Goal: Information Seeking & Learning: Learn about a topic

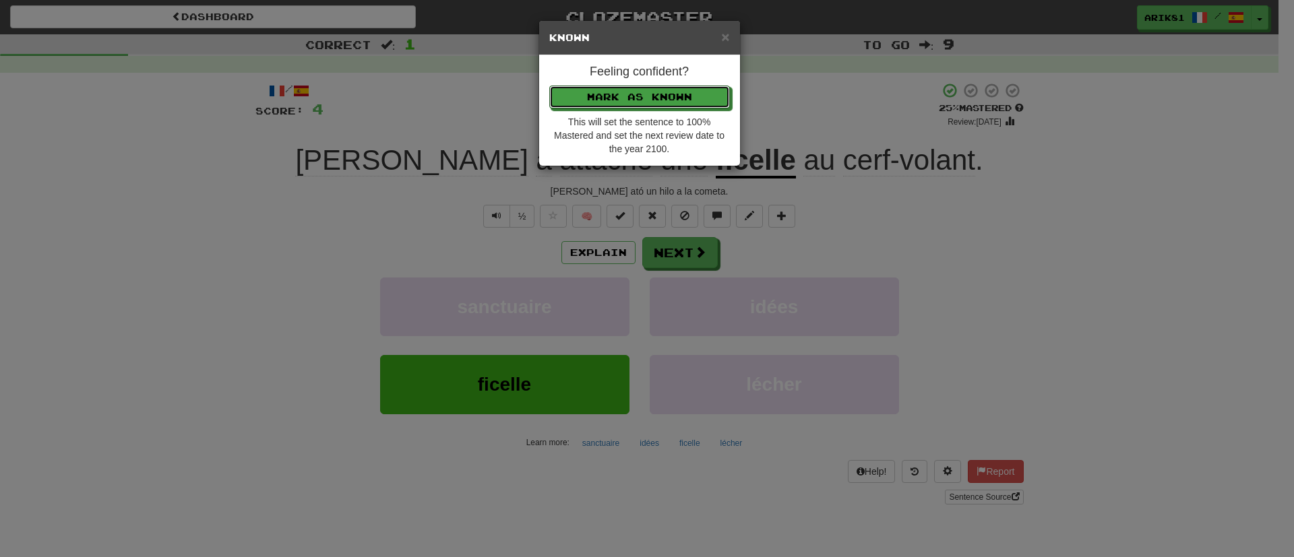
click at [549, 86] on button "Mark as Known" at bounding box center [639, 97] width 181 height 23
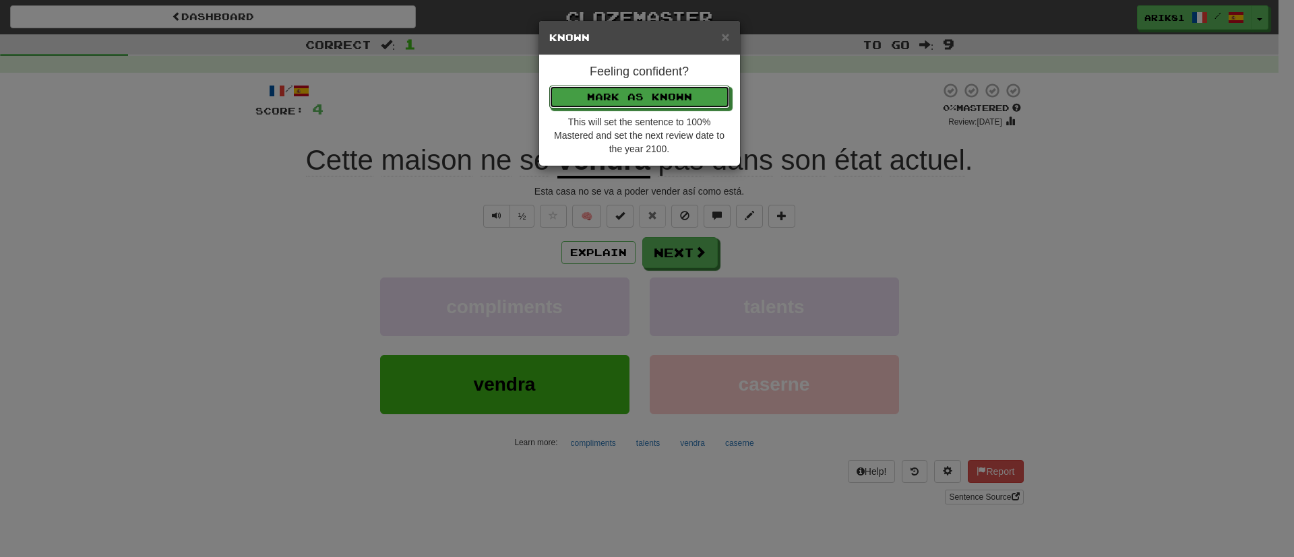
click at [549, 86] on button "Mark as Known" at bounding box center [639, 97] width 181 height 23
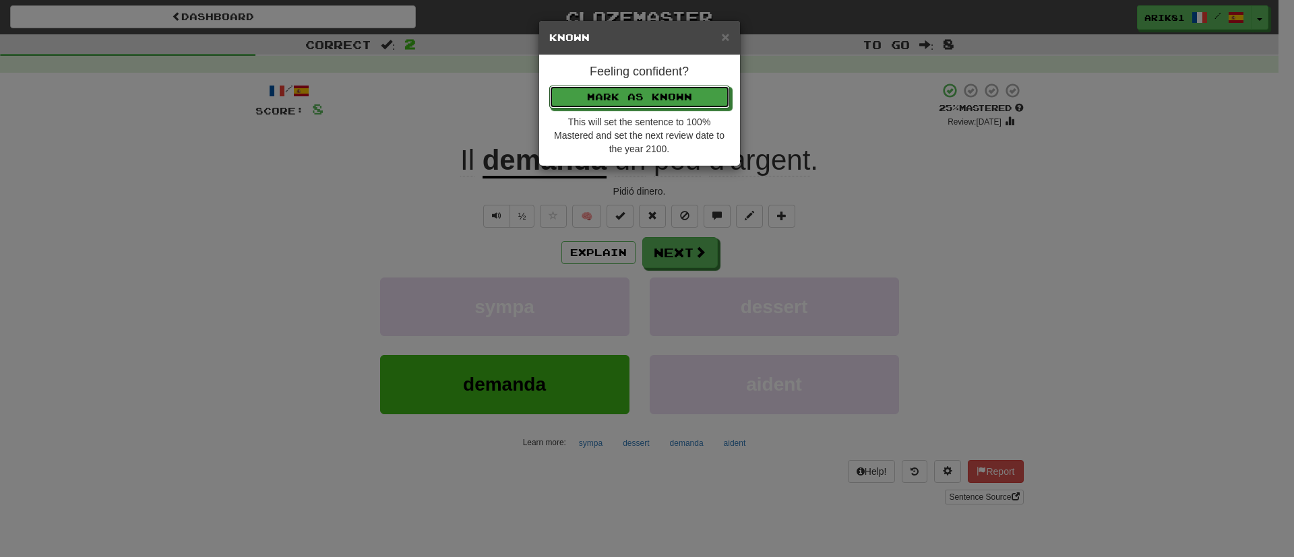
click at [549, 86] on button "Mark as Known" at bounding box center [639, 97] width 181 height 23
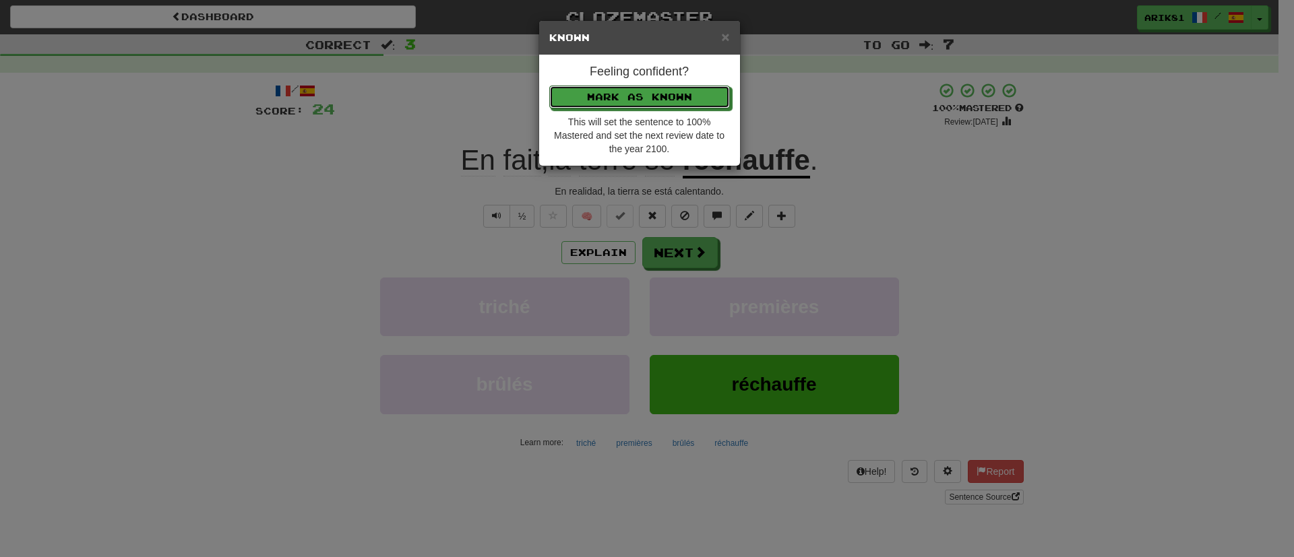
click at [549, 86] on button "Mark as Known" at bounding box center [639, 97] width 181 height 23
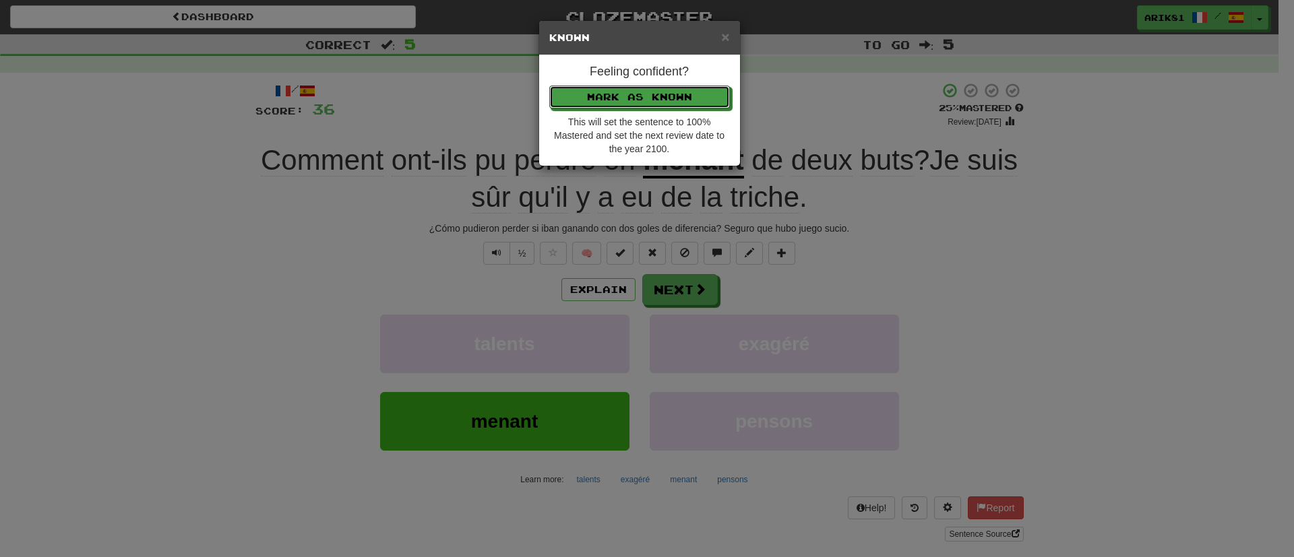
click at [549, 86] on button "Mark as Known" at bounding box center [639, 97] width 181 height 23
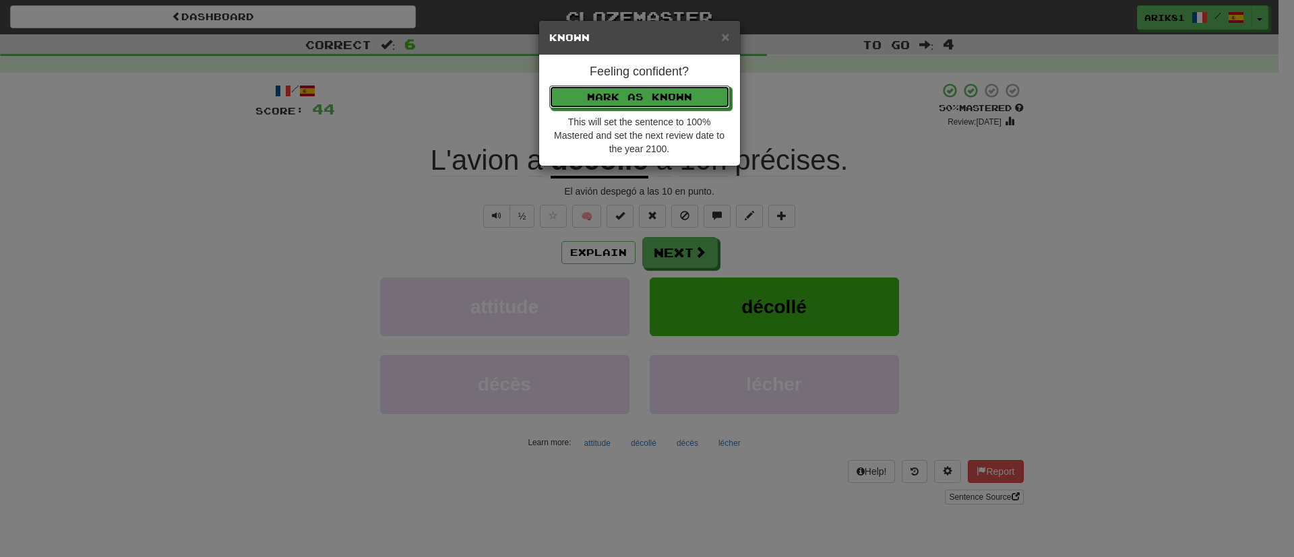
click at [549, 86] on button "Mark as Known" at bounding box center [639, 97] width 181 height 23
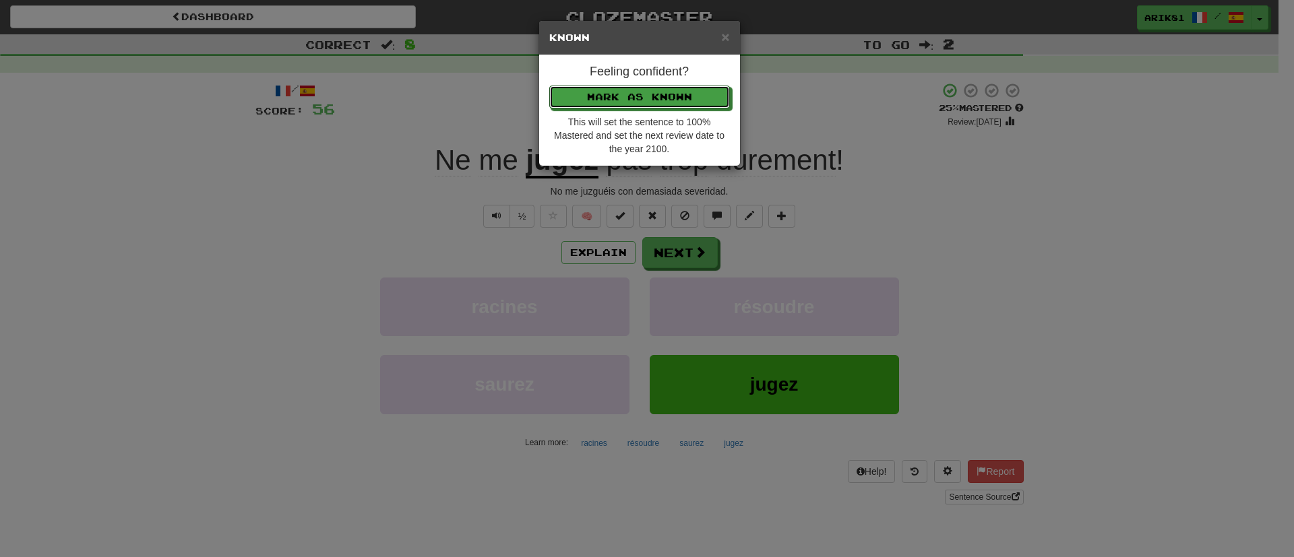
click at [549, 86] on button "Mark as Known" at bounding box center [639, 97] width 181 height 23
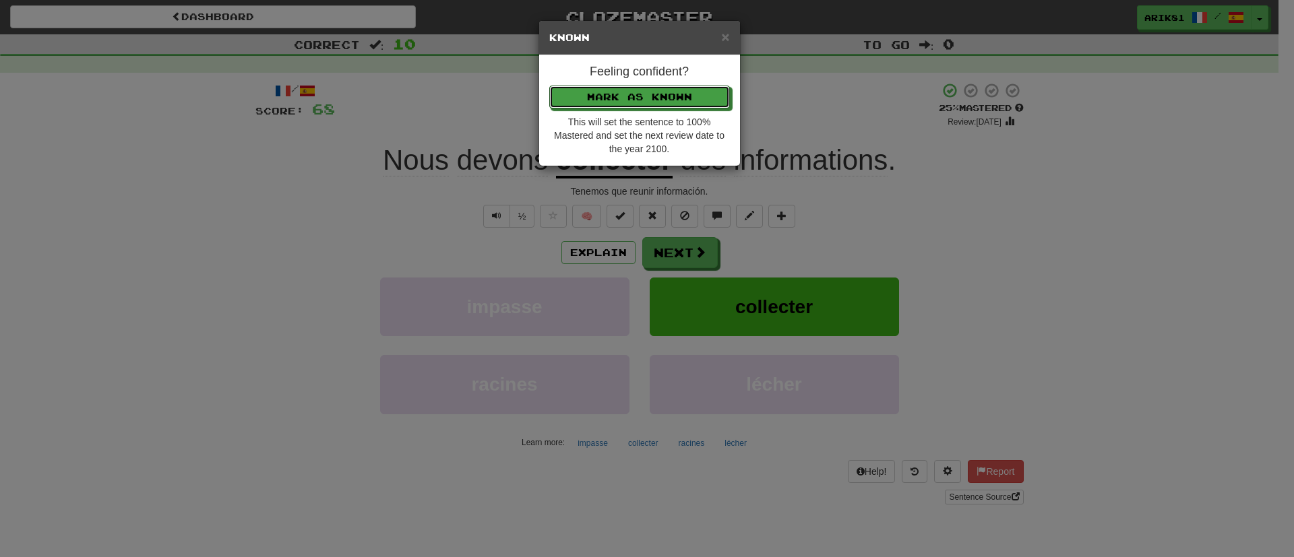
click at [549, 86] on button "Mark as Known" at bounding box center [639, 97] width 181 height 23
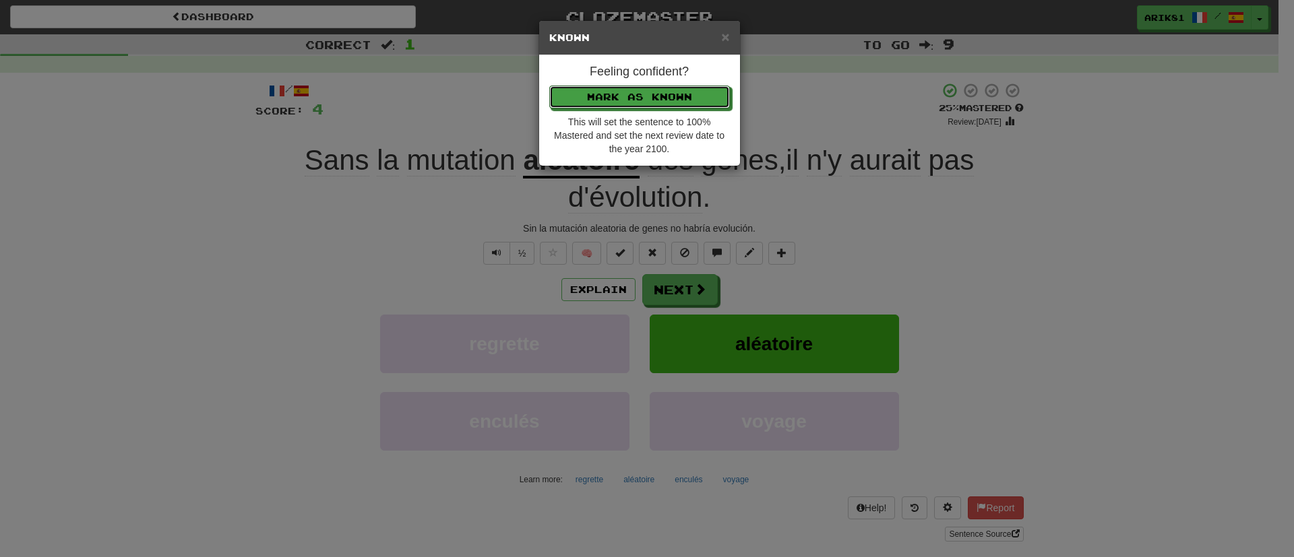
click at [549, 86] on button "Mark as Known" at bounding box center [639, 97] width 181 height 23
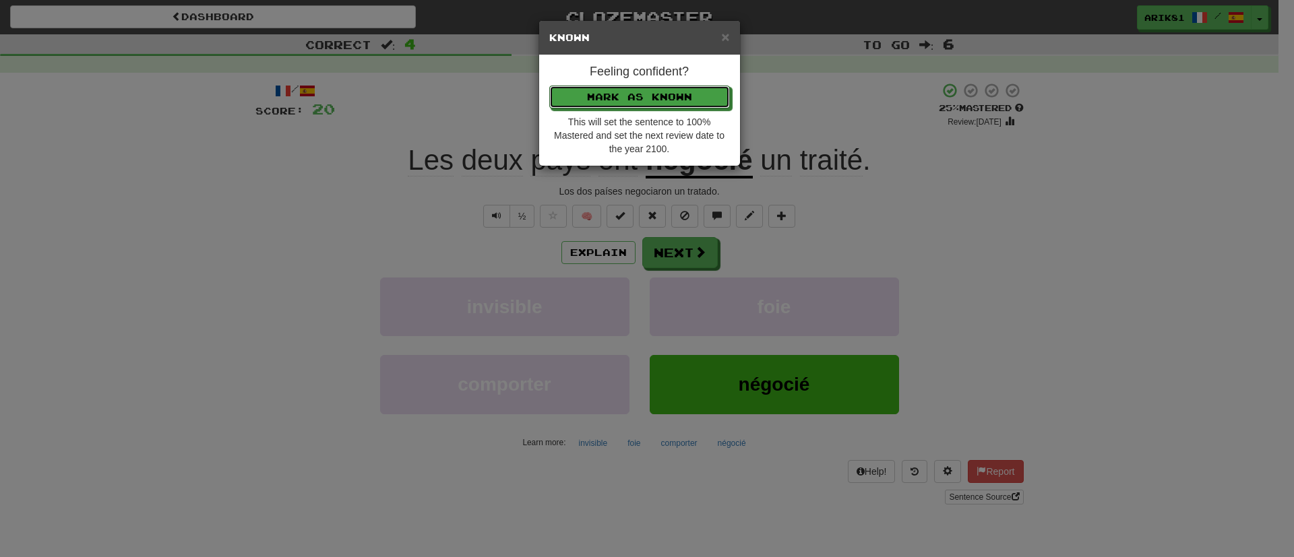
click at [549, 86] on button "Mark as Known" at bounding box center [639, 97] width 181 height 23
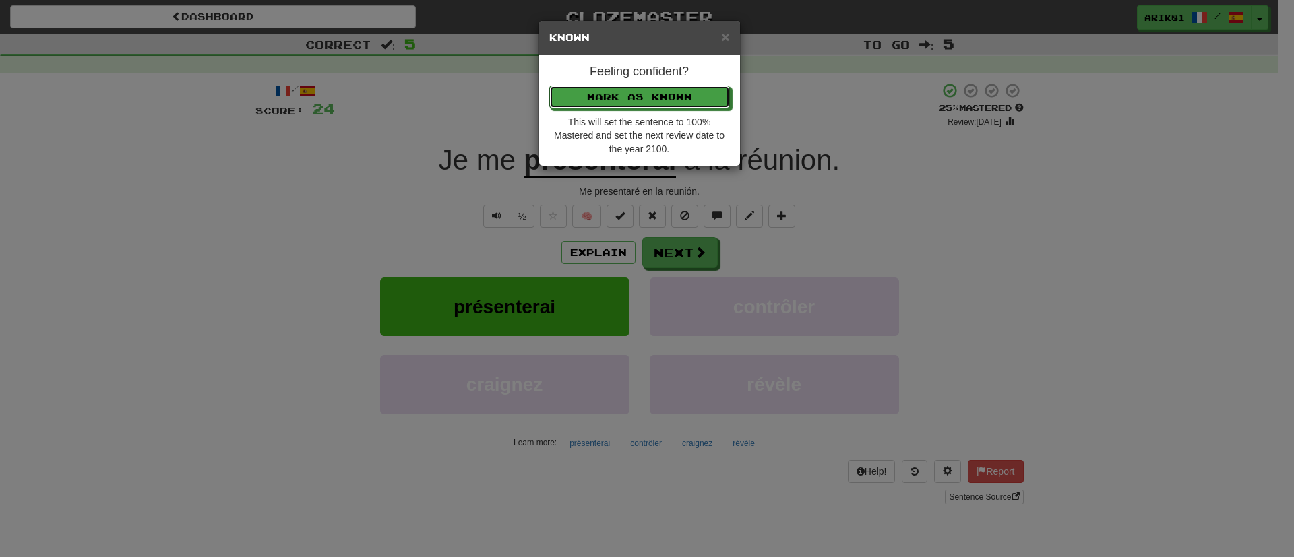
click at [549, 86] on button "Mark as Known" at bounding box center [639, 97] width 181 height 23
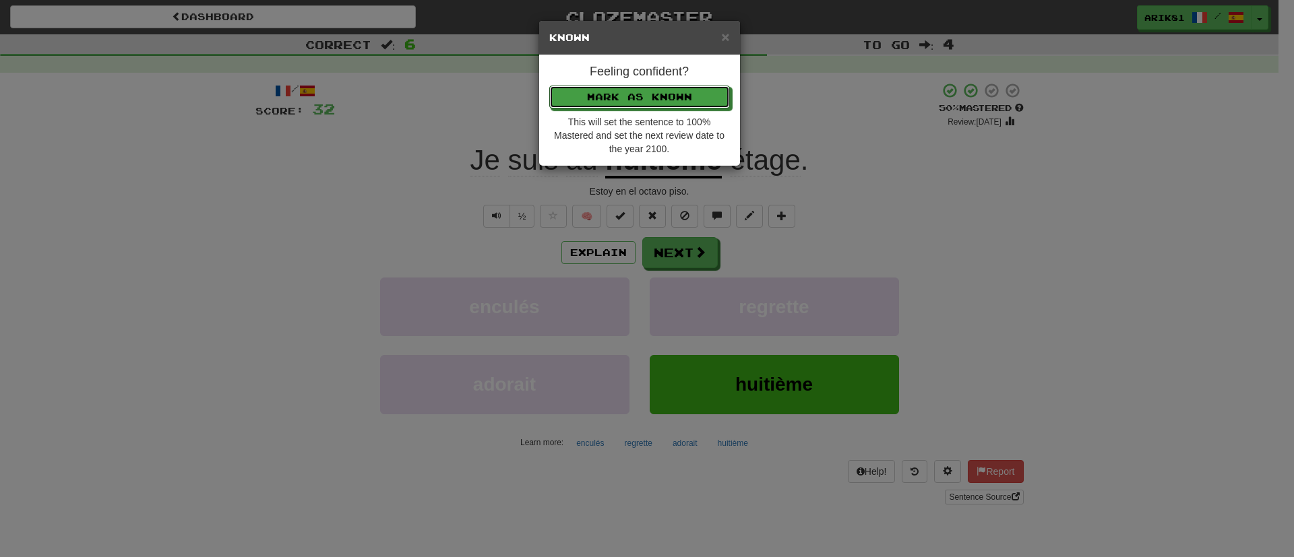
click at [549, 86] on button "Mark as Known" at bounding box center [639, 97] width 181 height 23
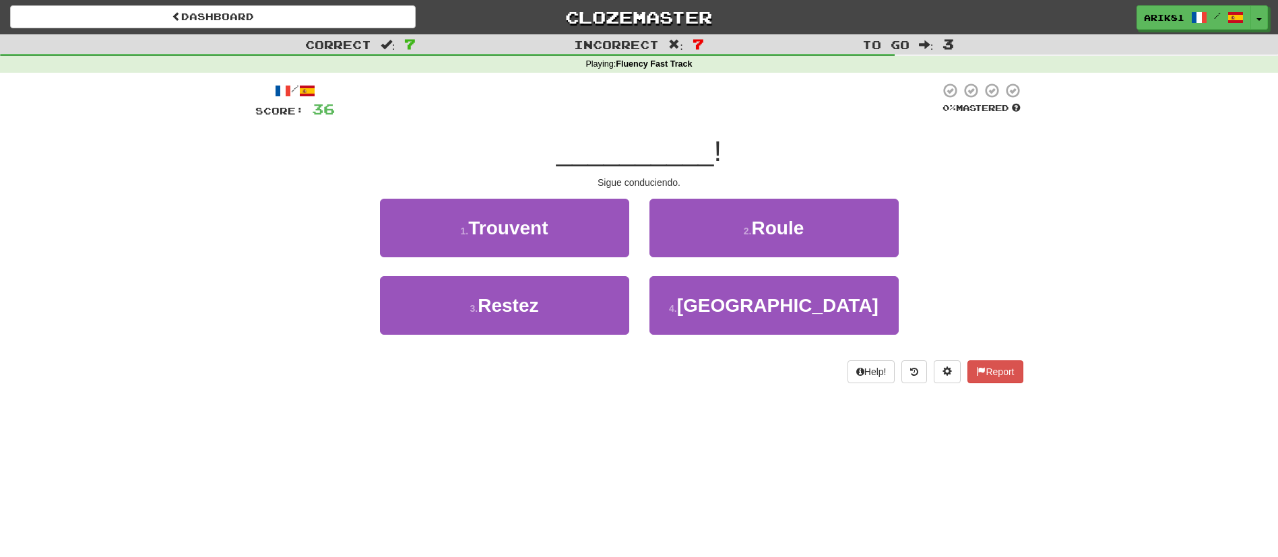
click at [869, 145] on div "__________ !" at bounding box center [639, 151] width 768 height 37
click at [1102, 205] on div "Correct : 7 Incorrect : 7 To go : 3 Playing : Fluency Fast Track / Score: 36 0 …" at bounding box center [639, 218] width 1278 height 368
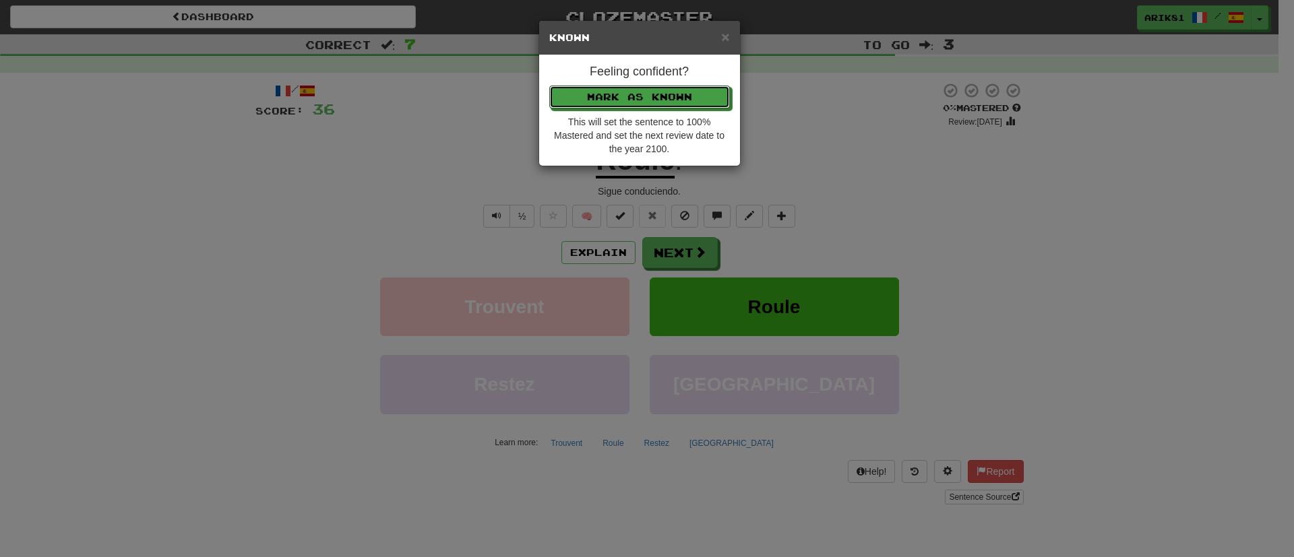
click at [549, 86] on button "Mark as Known" at bounding box center [639, 97] width 181 height 23
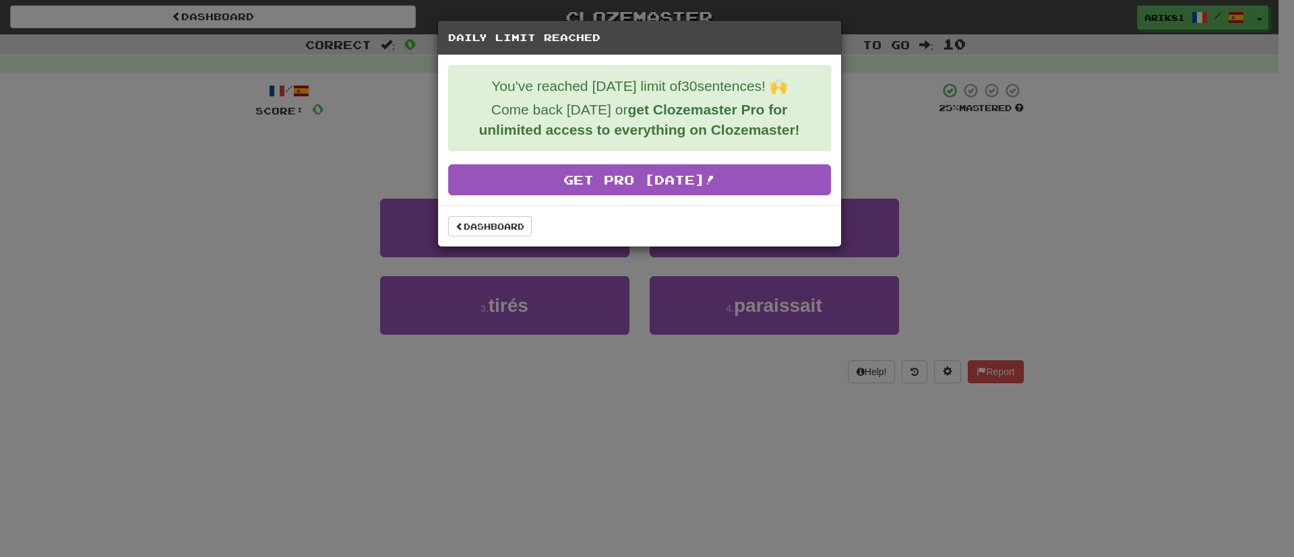
click at [466, 244] on div "Dashboard" at bounding box center [639, 226] width 403 height 41
click at [466, 222] on link "Dashboard" at bounding box center [490, 226] width 84 height 20
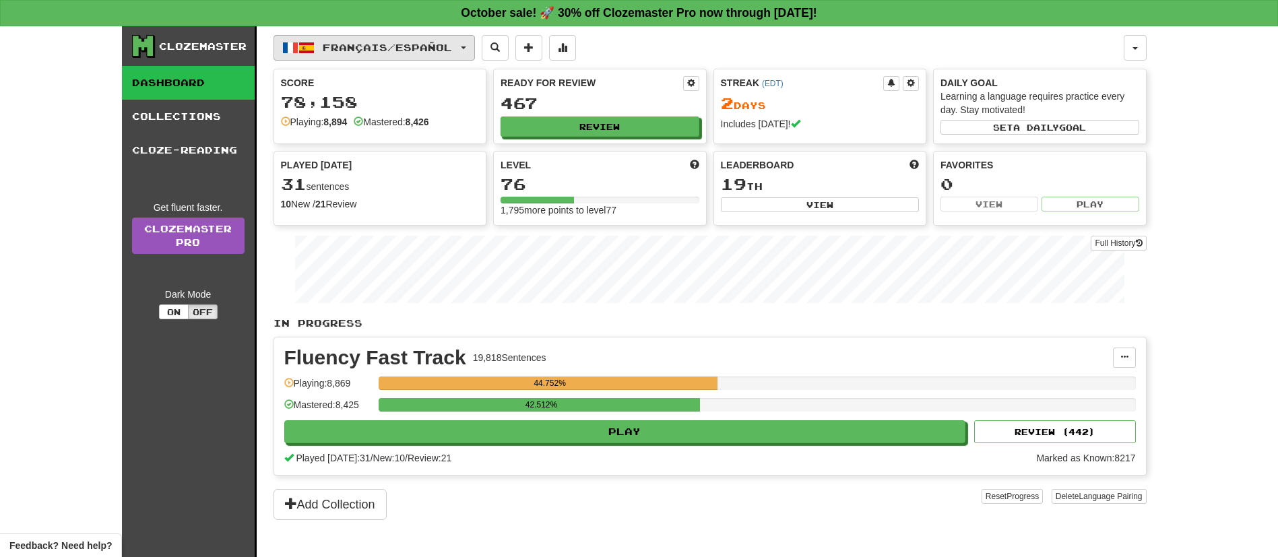
click at [347, 42] on button "Français / Español" at bounding box center [375, 48] width 202 height 26
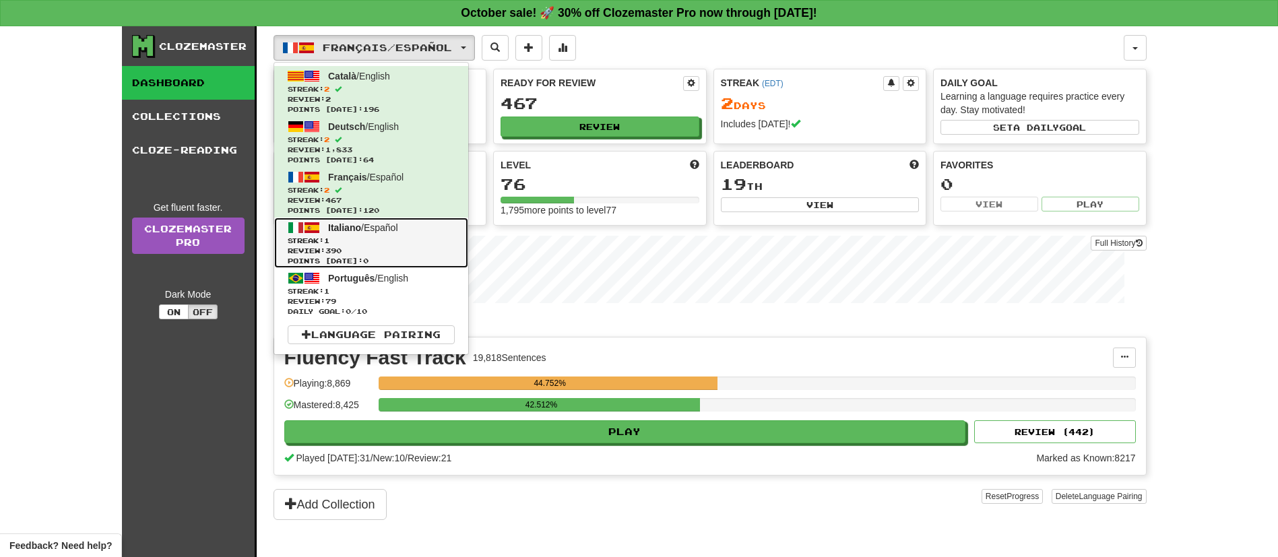
click at [342, 243] on span "Streak: 1" at bounding box center [371, 241] width 167 height 10
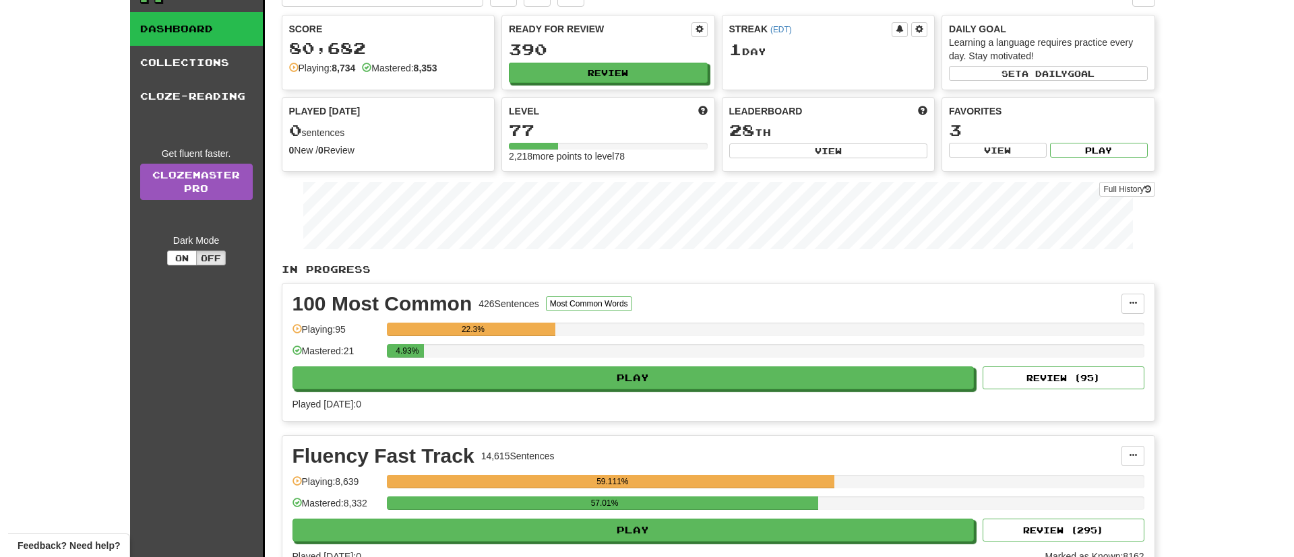
scroll to position [62, 0]
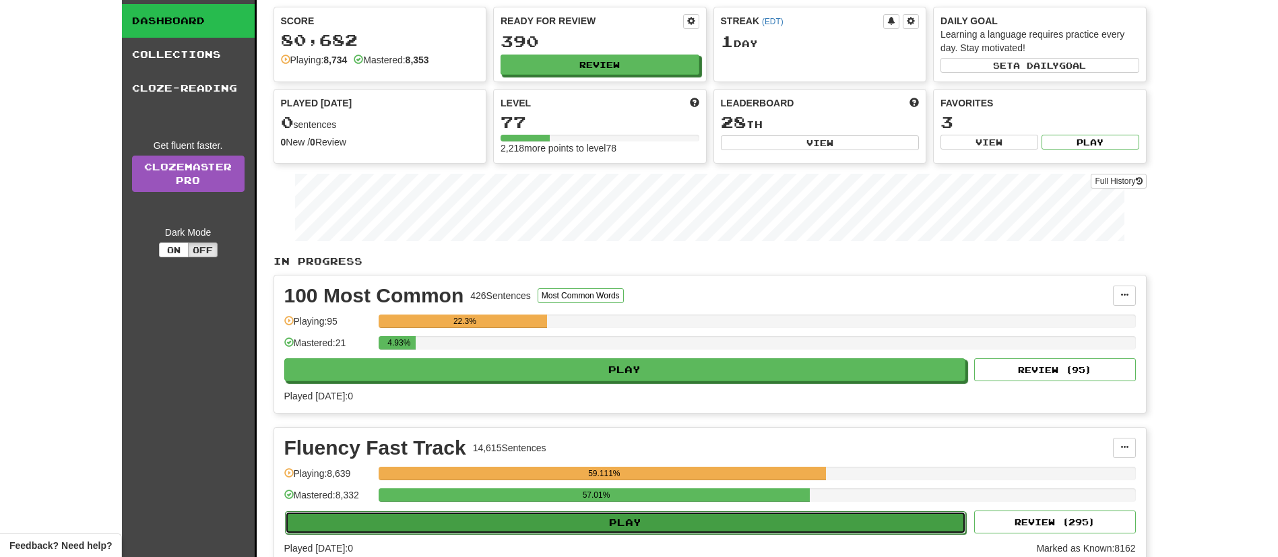
click at [701, 516] on button "Play" at bounding box center [626, 523] width 682 height 23
select select "**"
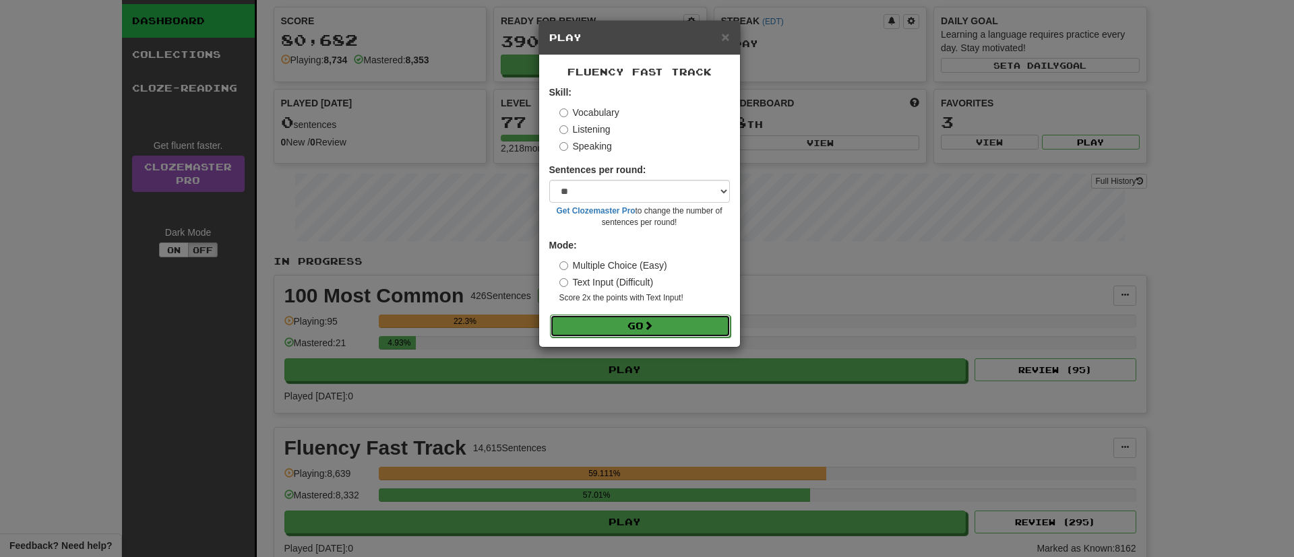
click at [710, 329] on button "Go" at bounding box center [640, 326] width 181 height 23
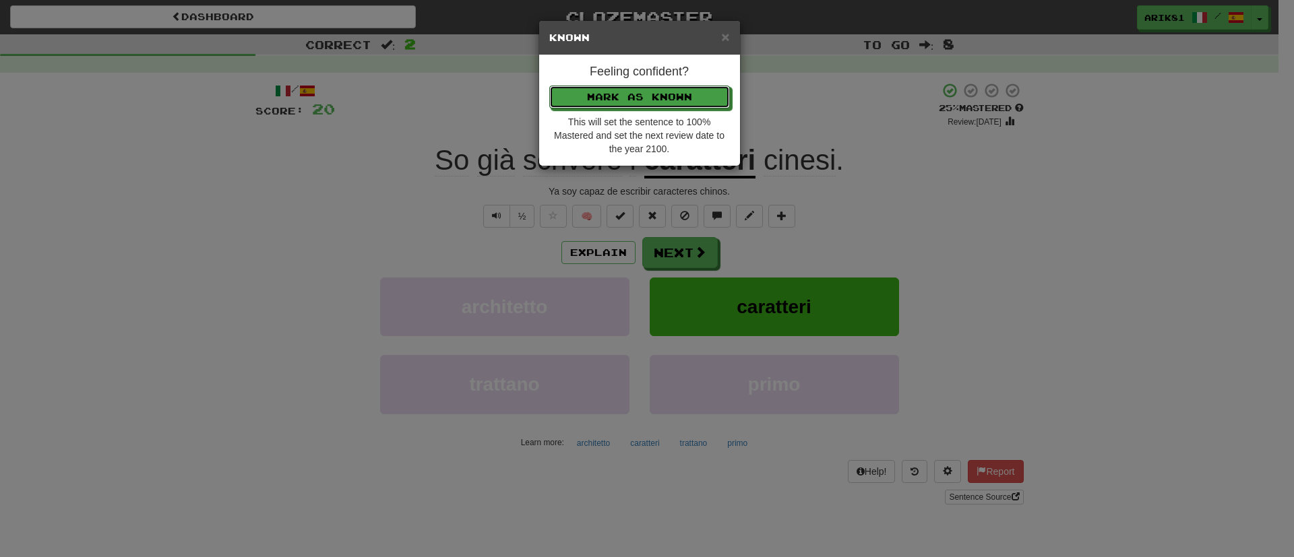
click at [549, 86] on button "Mark as Known" at bounding box center [639, 97] width 181 height 23
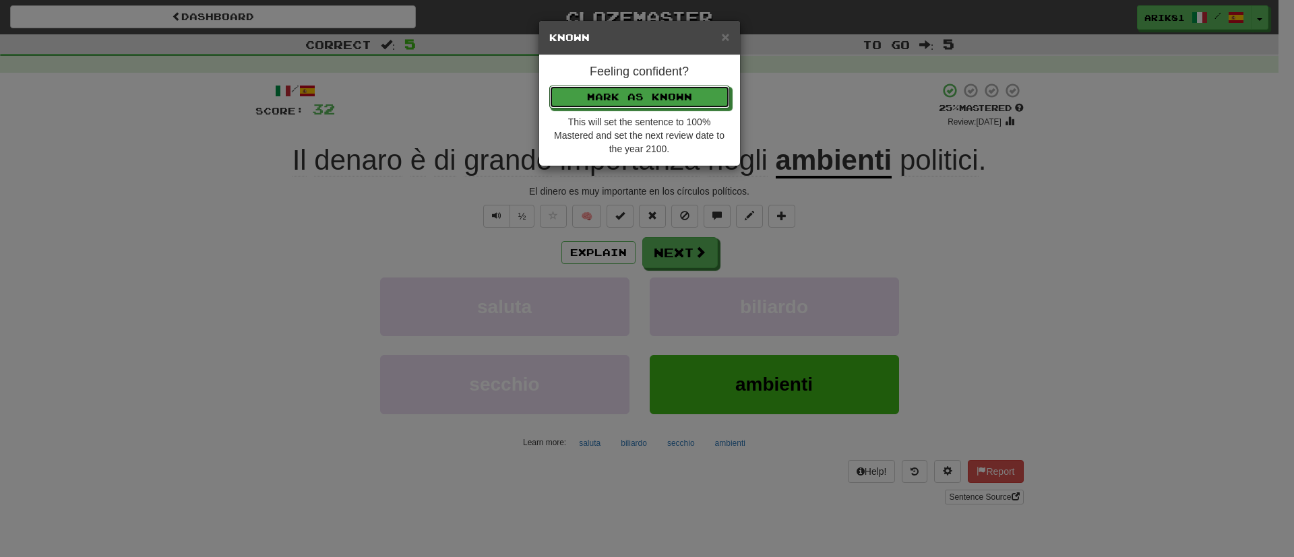
click at [549, 86] on button "Mark as Known" at bounding box center [639, 97] width 181 height 23
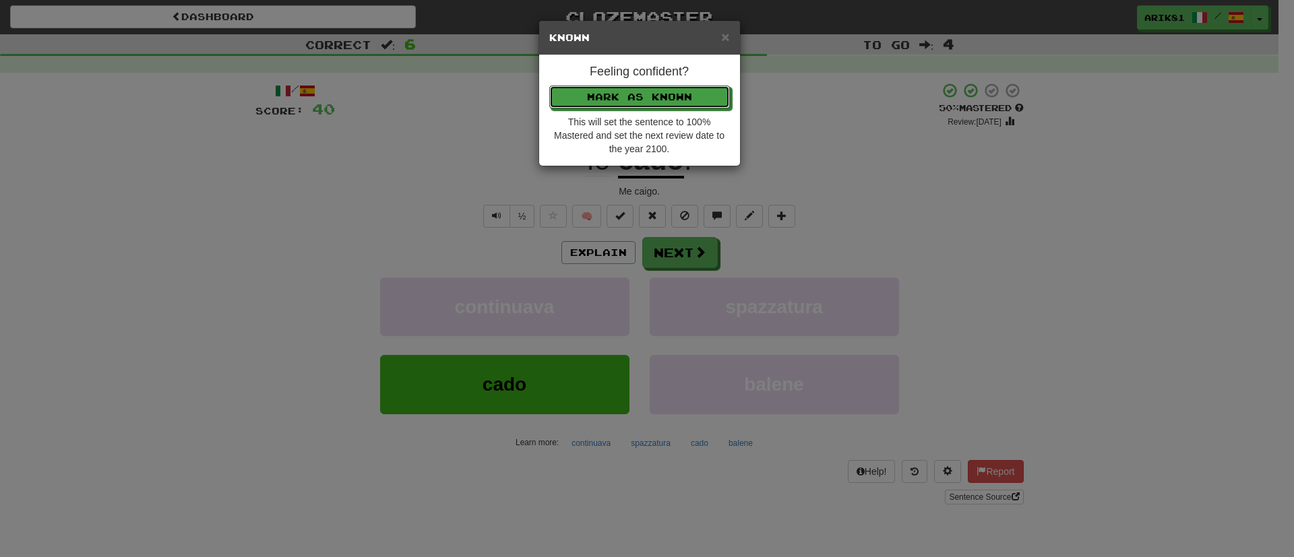
click at [549, 86] on button "Mark as Known" at bounding box center [639, 97] width 181 height 23
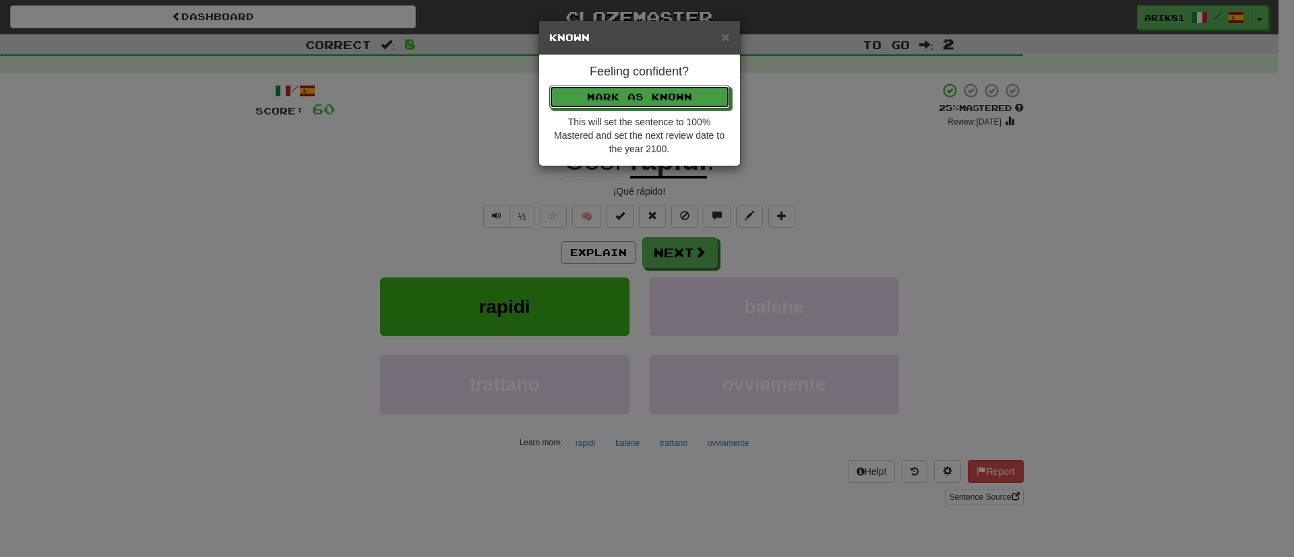
click at [549, 86] on button "Mark as Known" at bounding box center [639, 97] width 181 height 23
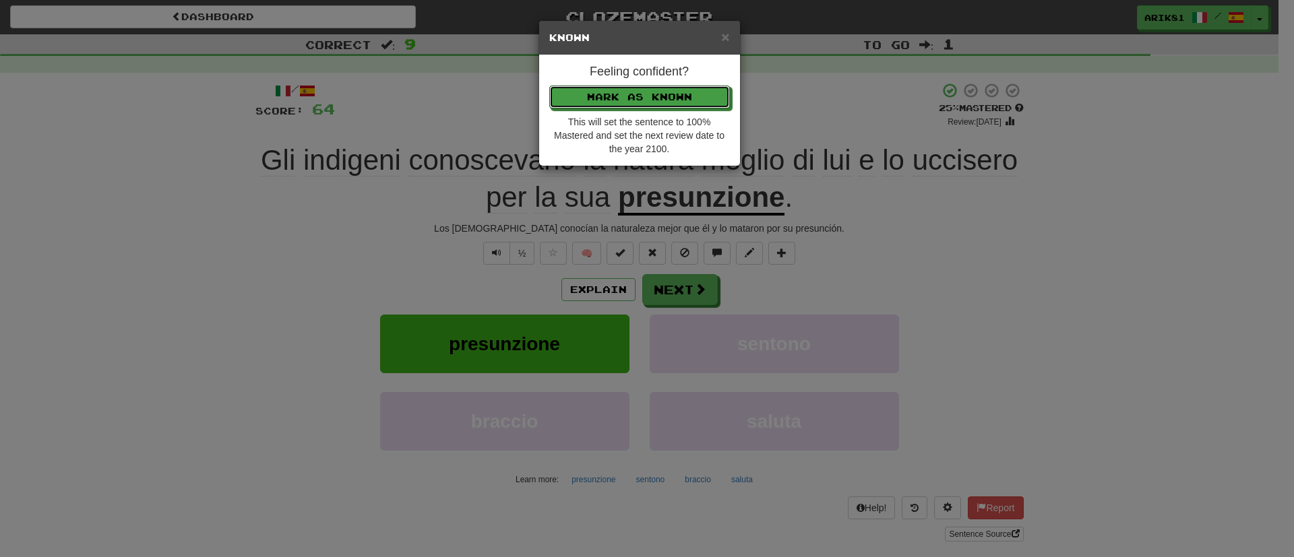
click at [549, 86] on button "Mark as Known" at bounding box center [639, 97] width 181 height 23
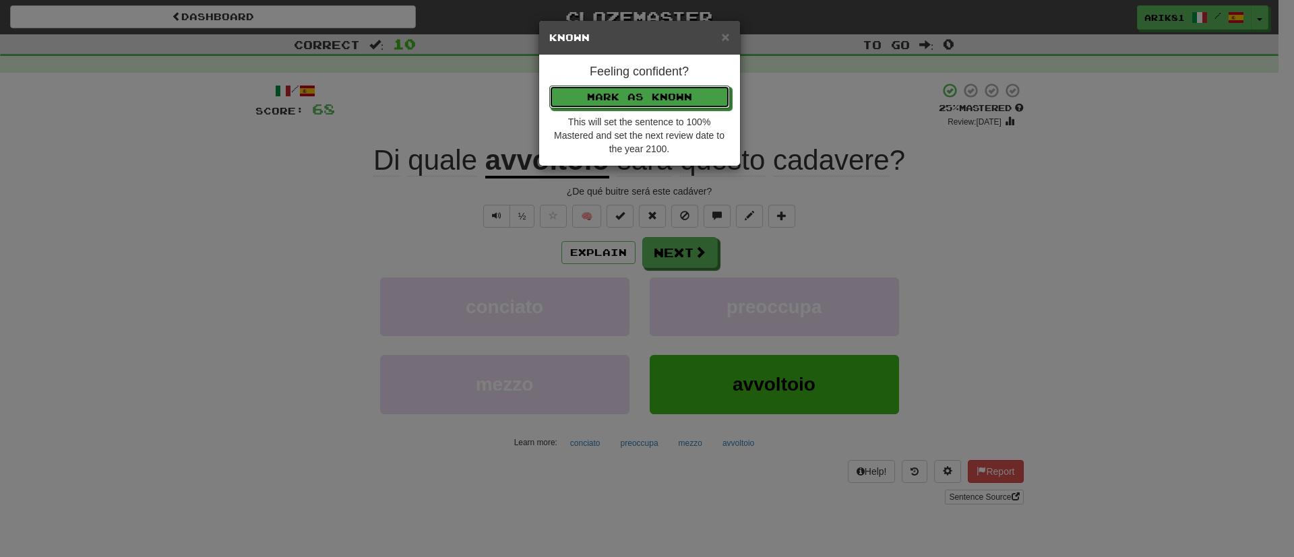
click at [549, 86] on button "Mark as Known" at bounding box center [639, 97] width 181 height 23
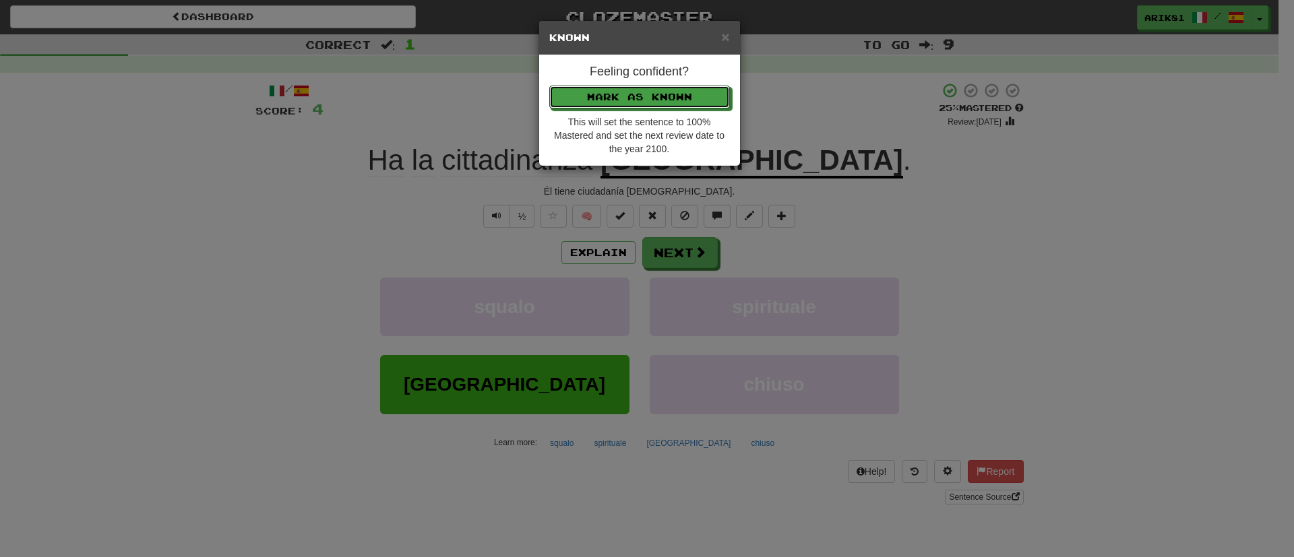
click at [549, 86] on button "Mark as Known" at bounding box center [639, 97] width 181 height 23
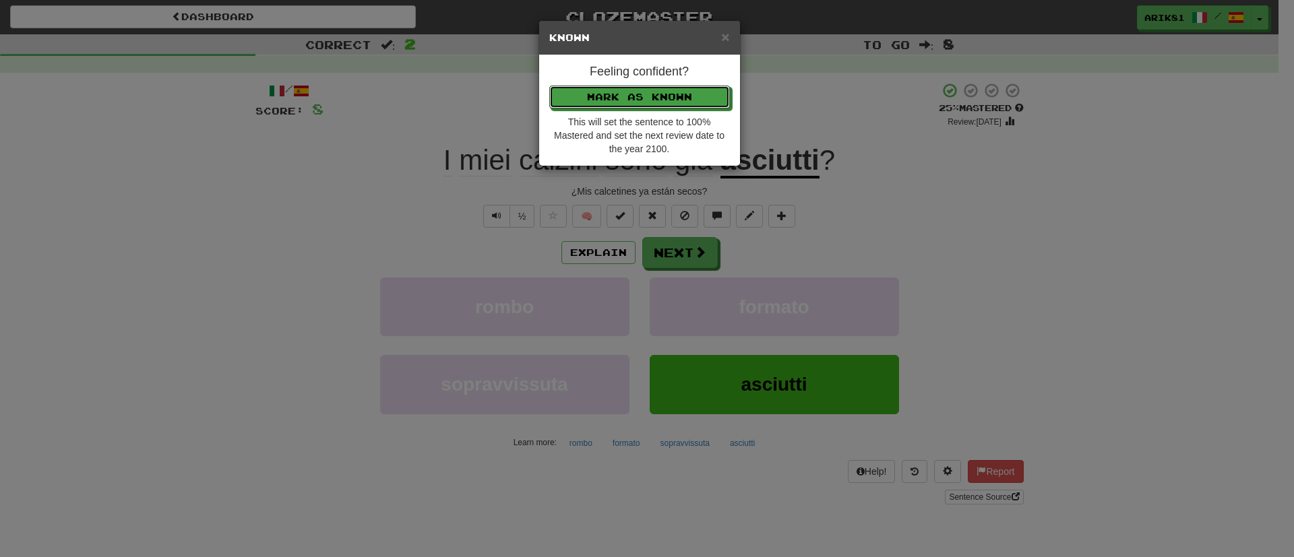
click at [549, 86] on button "Mark as Known" at bounding box center [639, 97] width 181 height 23
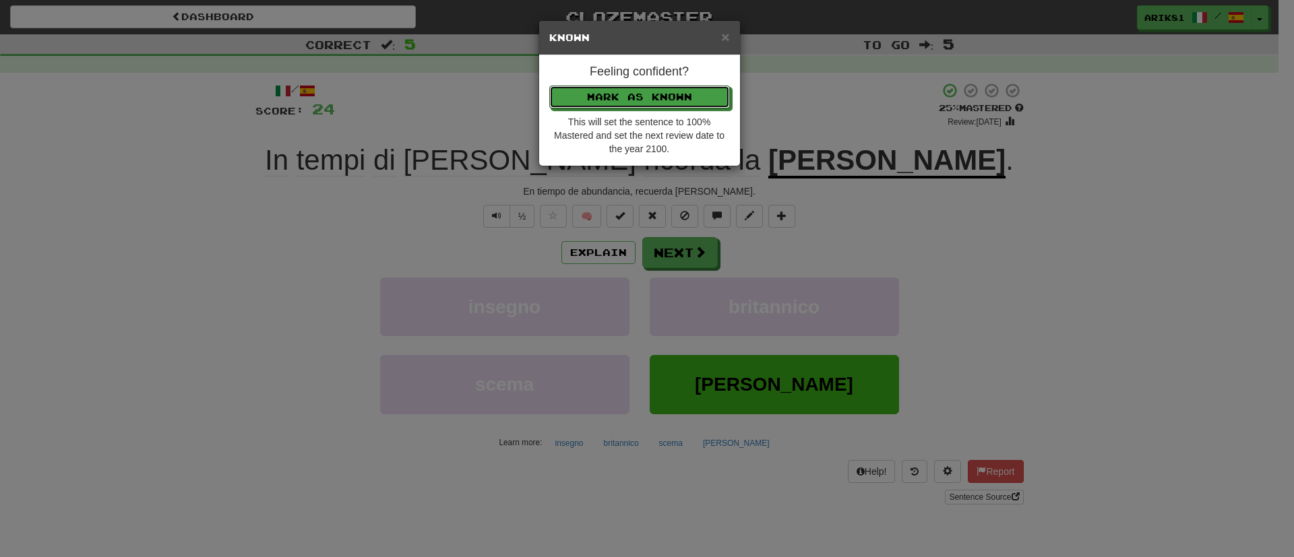
click at [549, 86] on button "Mark as Known" at bounding box center [639, 97] width 181 height 23
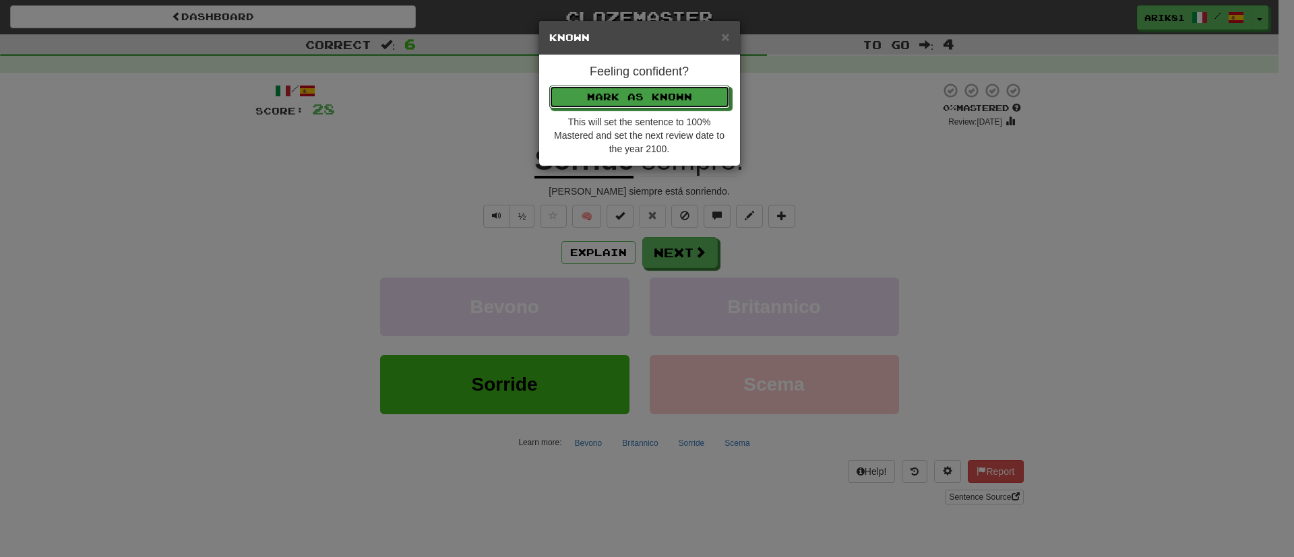
click at [549, 86] on button "Mark as Known" at bounding box center [639, 97] width 181 height 23
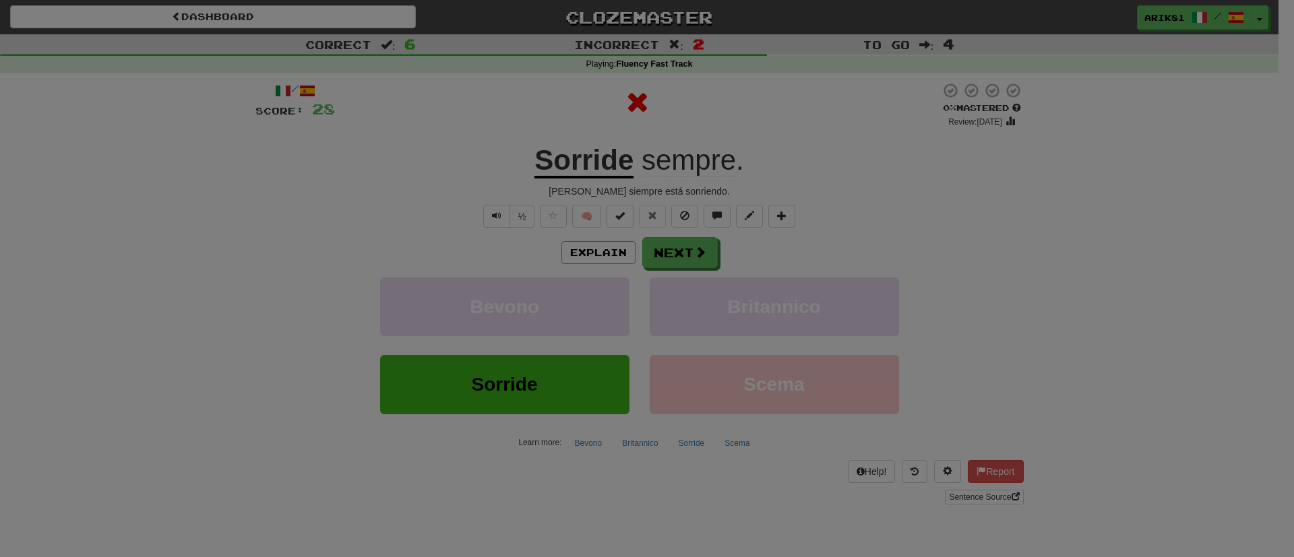
click button "Mark as Known" at bounding box center [639, 60] width 181 height 23
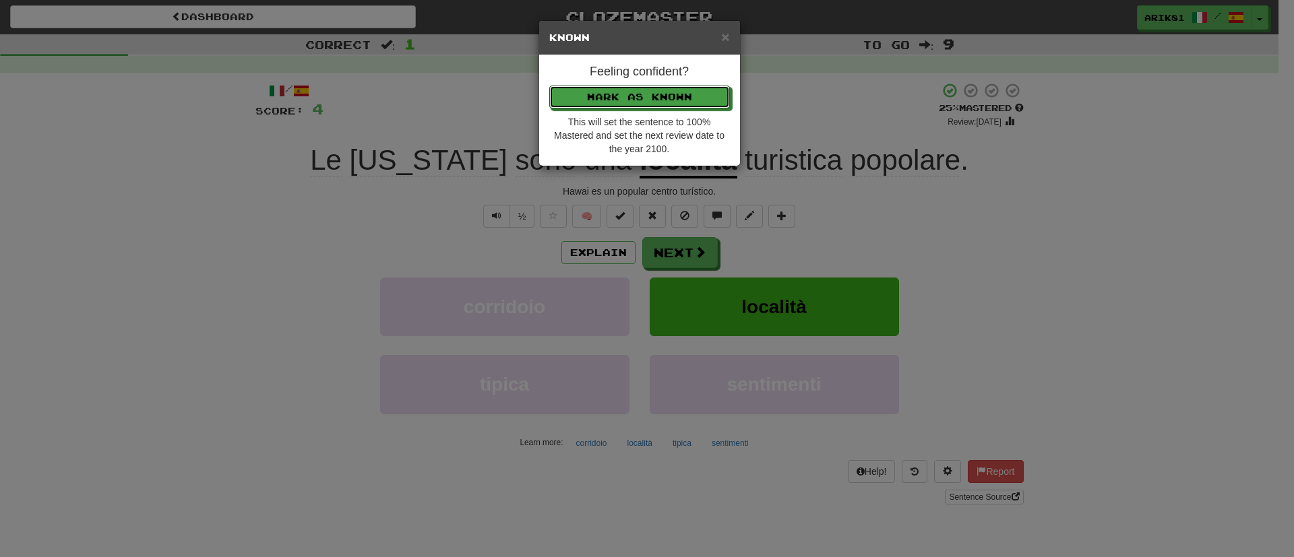
click at [549, 86] on button "Mark as Known" at bounding box center [639, 97] width 181 height 23
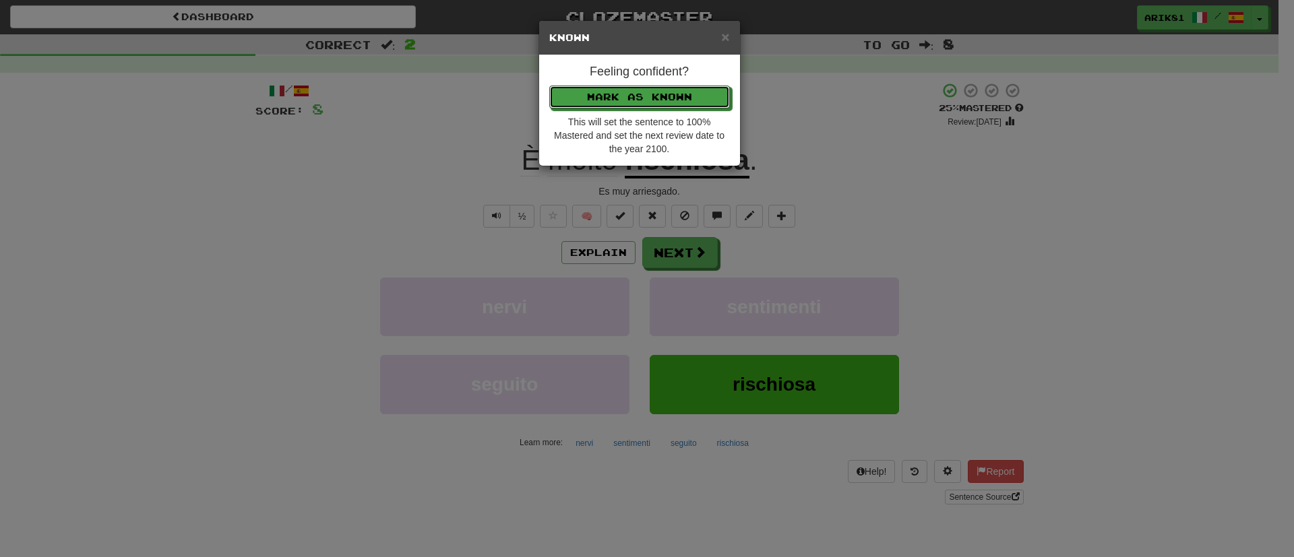
click at [549, 86] on button "Mark as Known" at bounding box center [639, 97] width 181 height 23
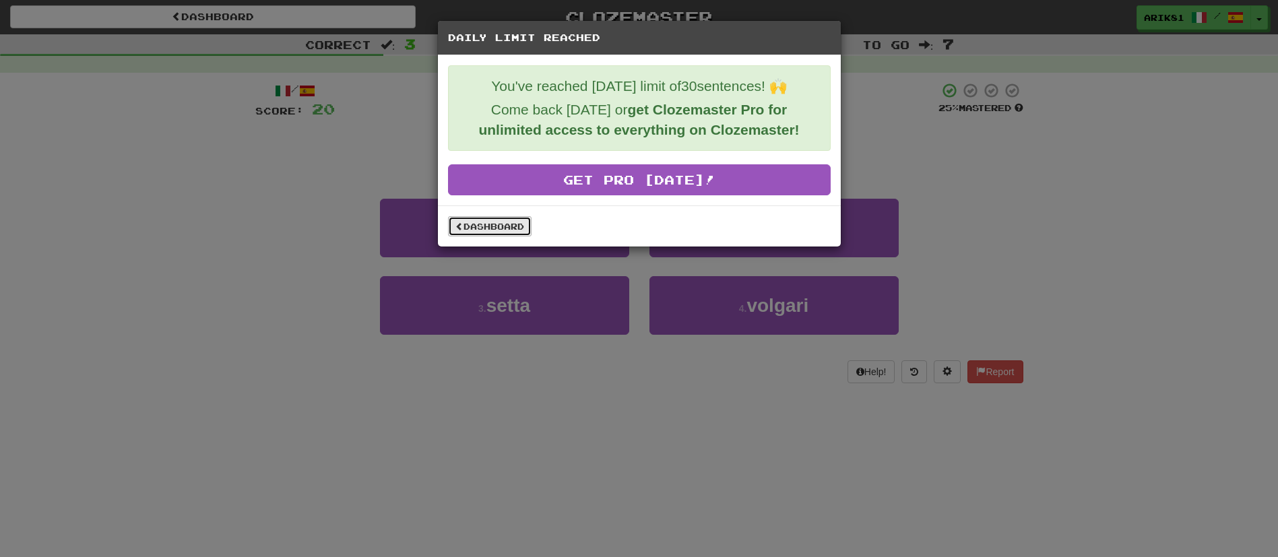
click at [498, 235] on link "Dashboard" at bounding box center [490, 226] width 84 height 20
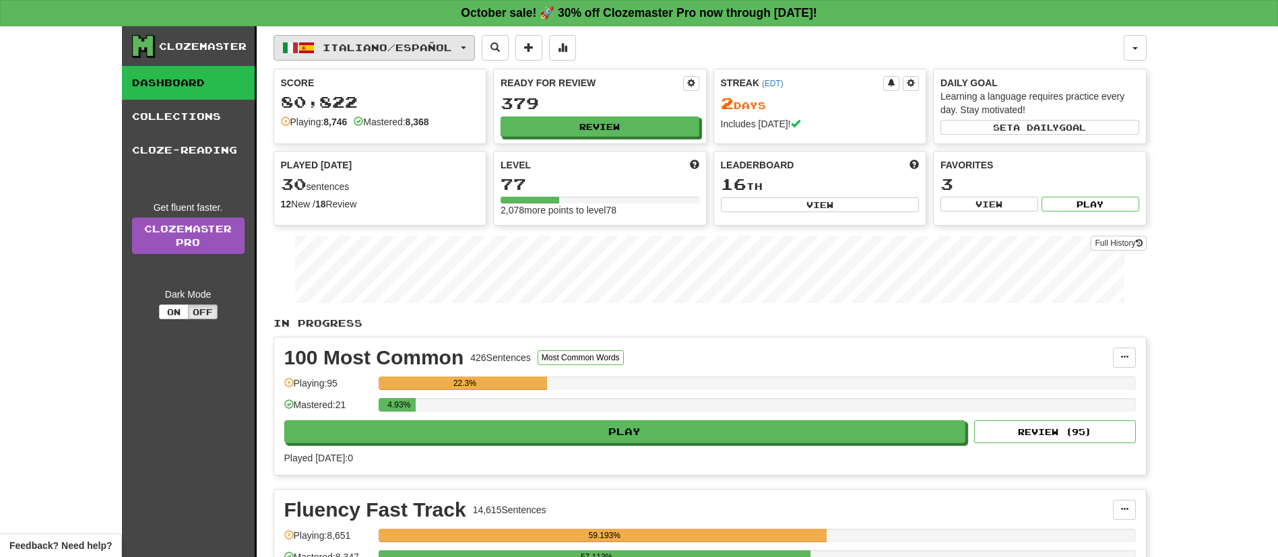
click at [450, 53] on span "Italiano / Español" at bounding box center [387, 47] width 129 height 11
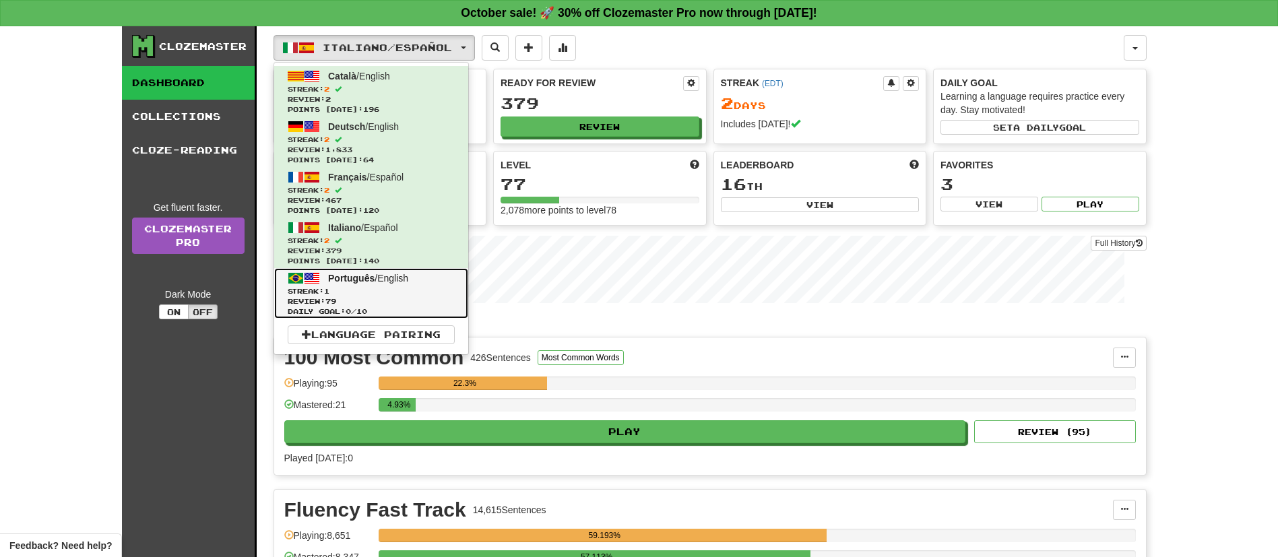
click at [352, 285] on link "Português / English Streak: 1 Review: 79 Daily Goal: 0 / 10" at bounding box center [371, 293] width 194 height 51
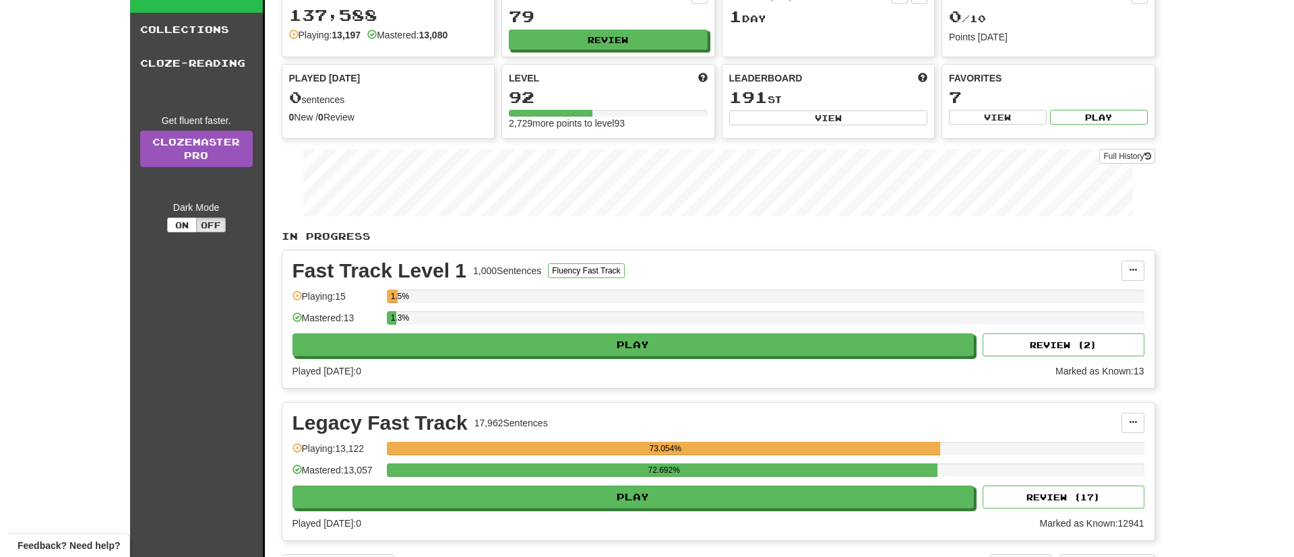
scroll to position [101, 0]
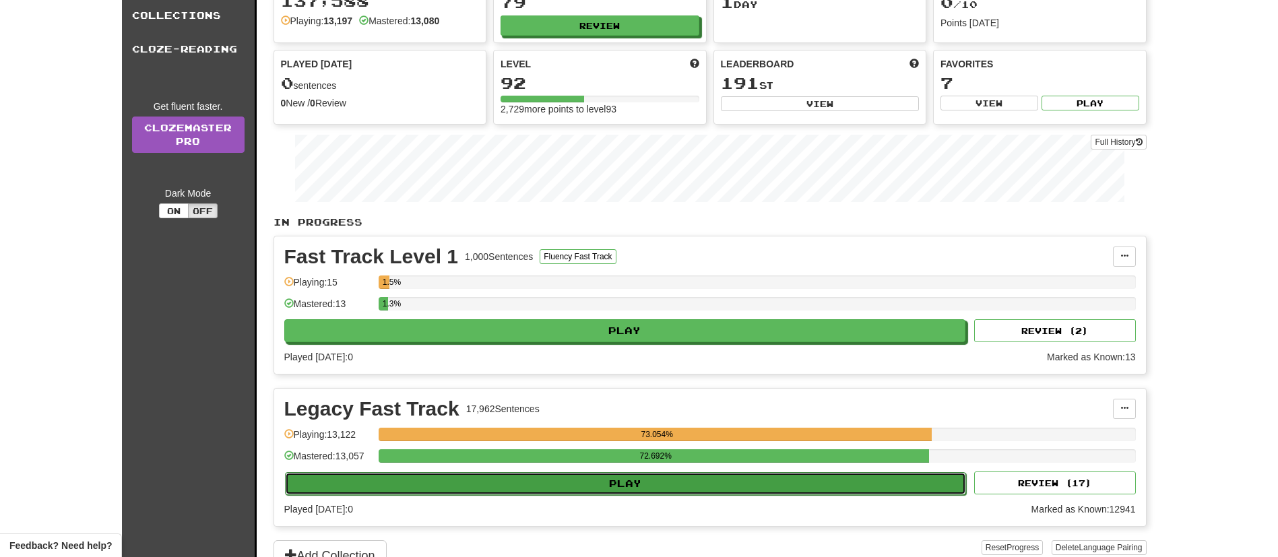
click at [524, 481] on button "Play" at bounding box center [626, 483] width 682 height 23
select select "**"
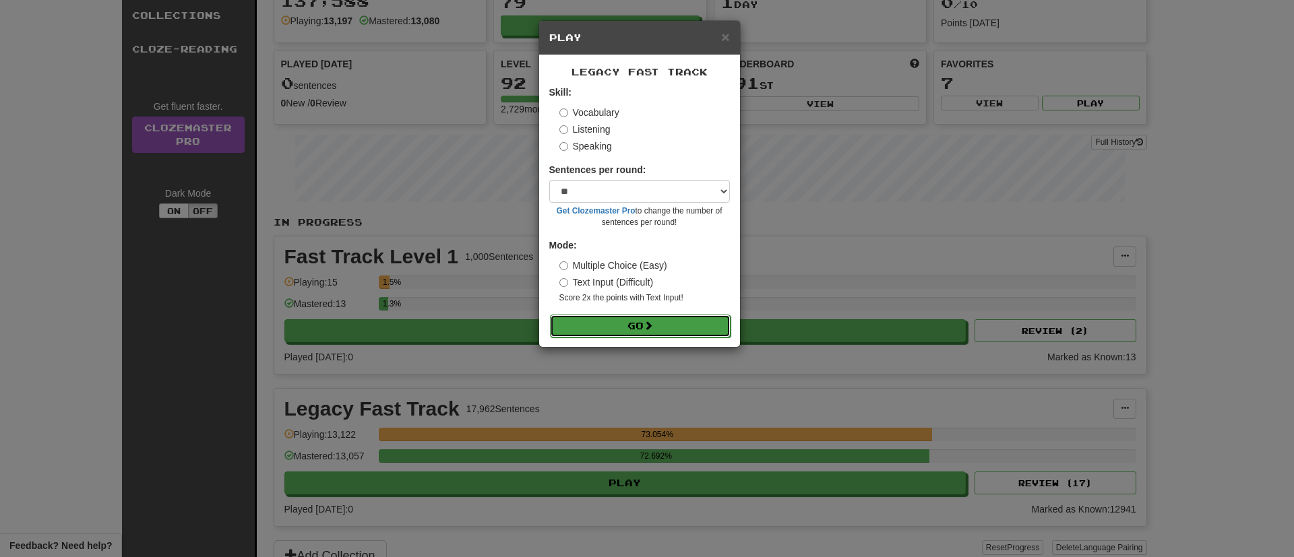
click at [650, 325] on span at bounding box center [648, 325] width 9 height 9
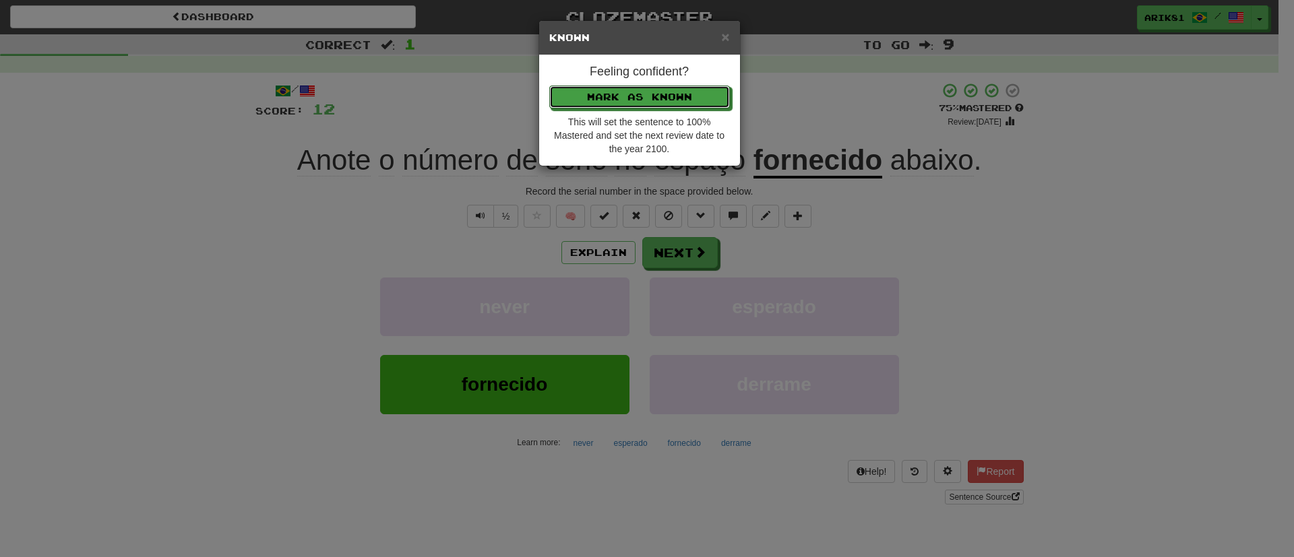
click at [549, 86] on button "Mark as Known" at bounding box center [639, 97] width 181 height 23
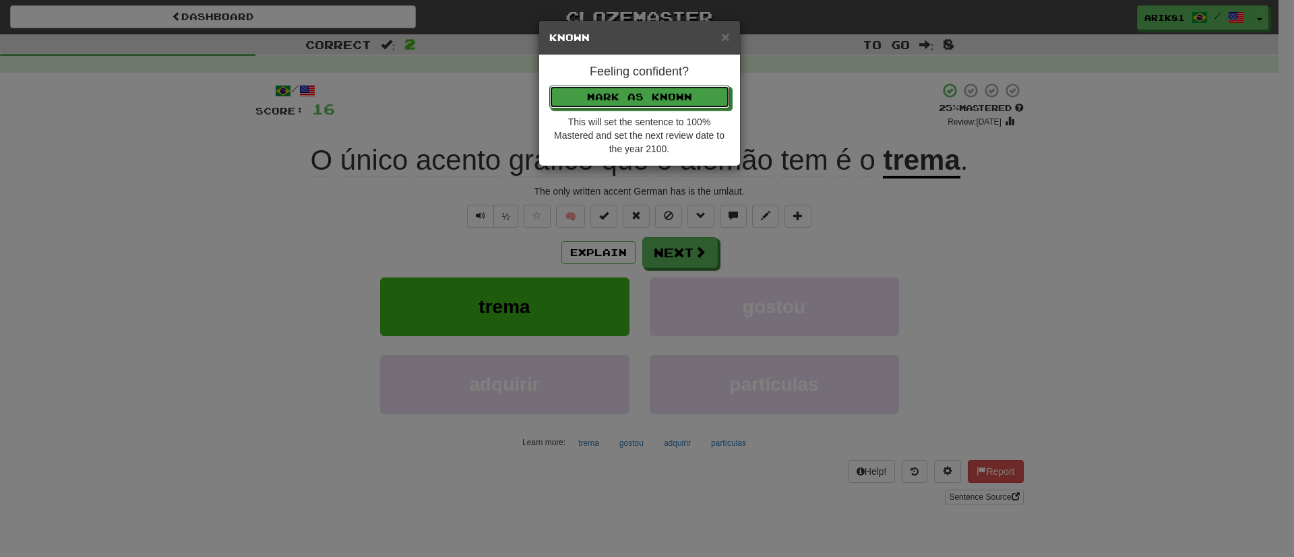
click at [549, 86] on button "Mark as Known" at bounding box center [639, 97] width 181 height 23
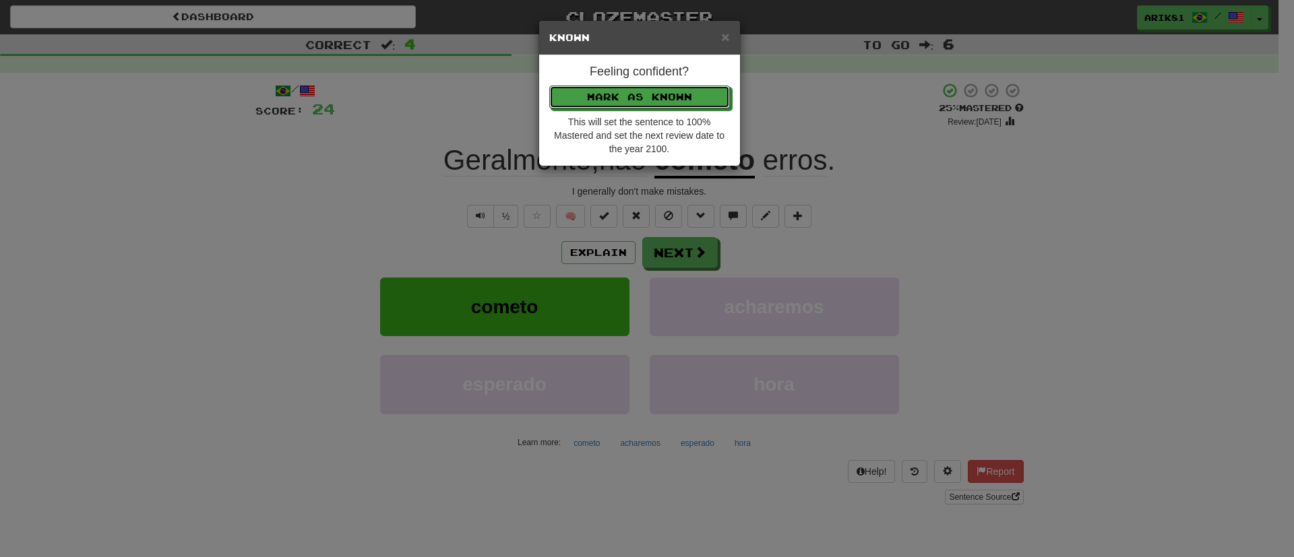
click at [549, 86] on button "Mark as Known" at bounding box center [639, 97] width 181 height 23
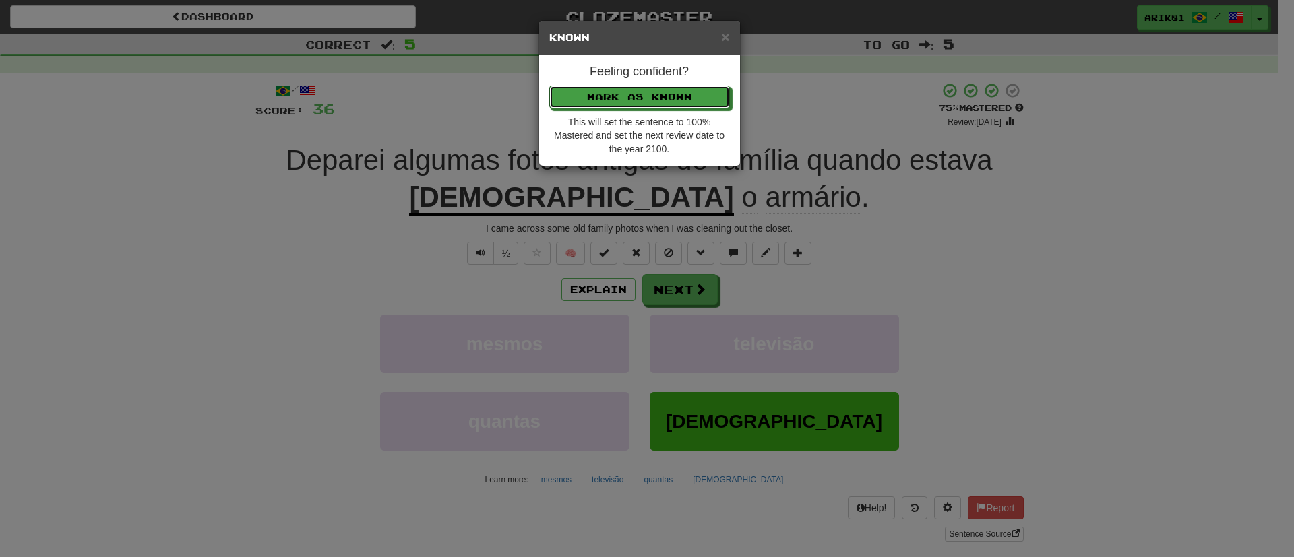
click at [549, 86] on button "Mark as Known" at bounding box center [639, 97] width 181 height 23
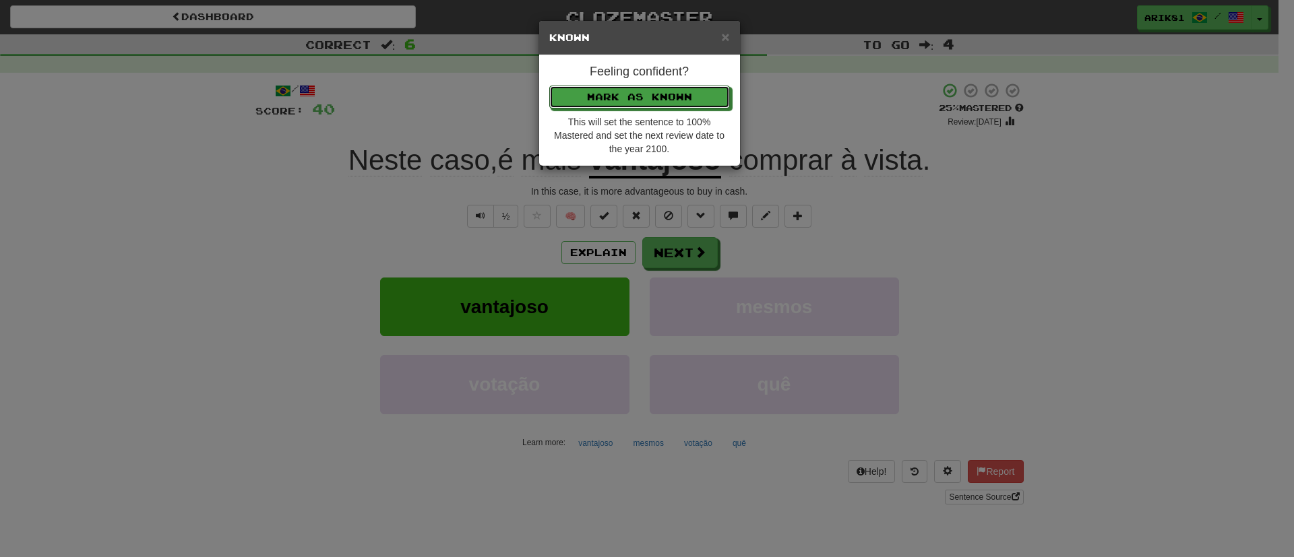
click at [549, 86] on button "Mark as Known" at bounding box center [639, 97] width 181 height 23
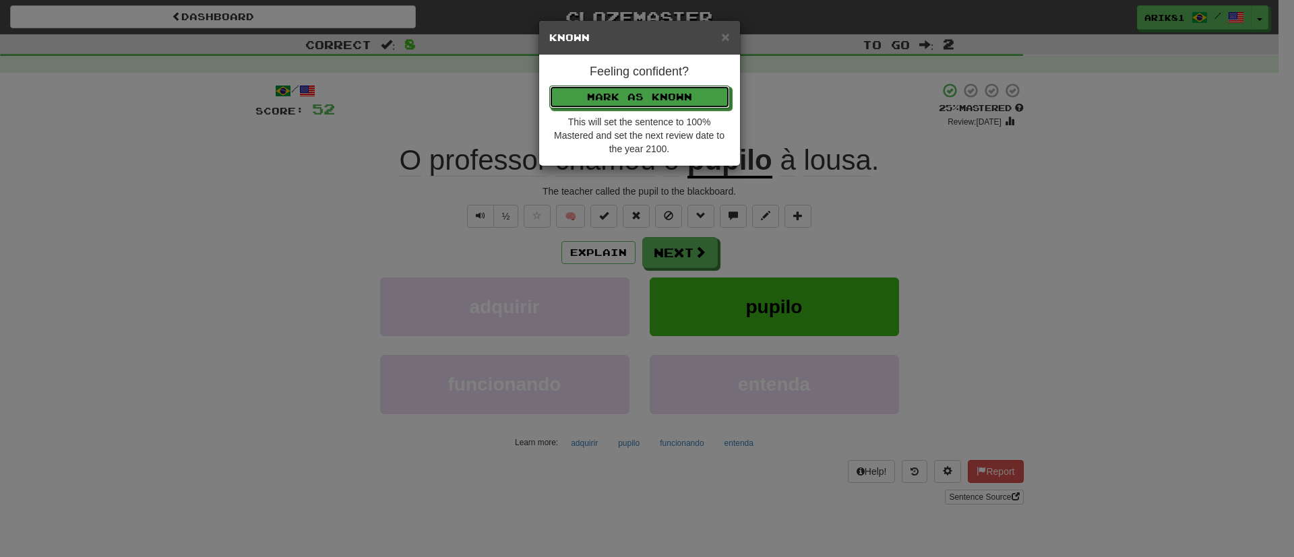
click at [549, 86] on button "Mark as Known" at bounding box center [639, 97] width 181 height 23
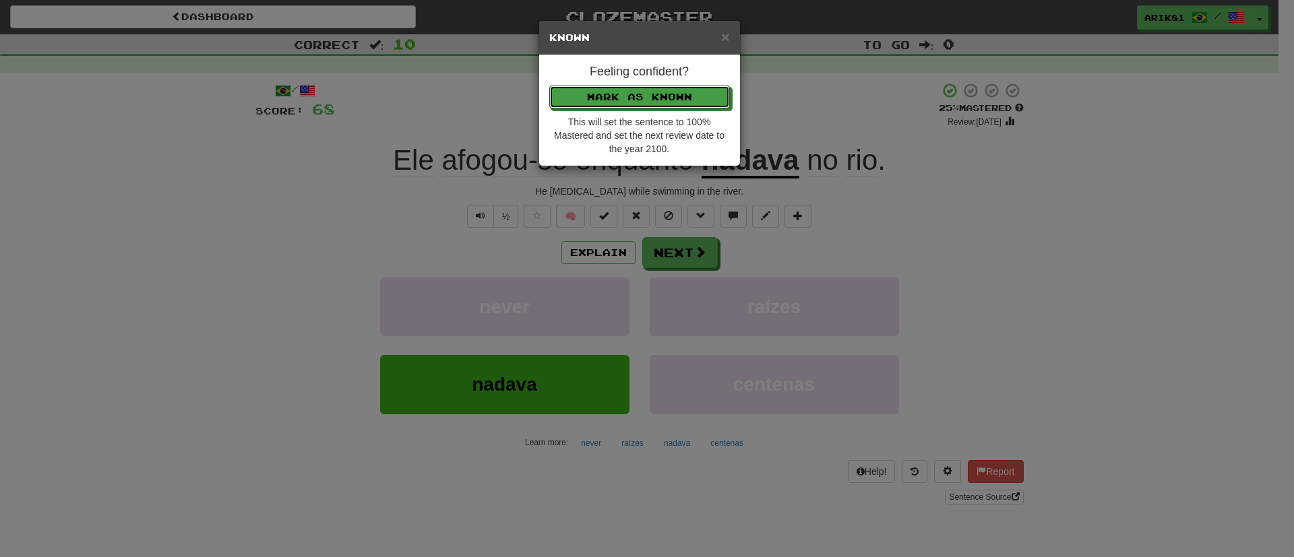
click at [549, 86] on button "Mark as Known" at bounding box center [639, 97] width 181 height 23
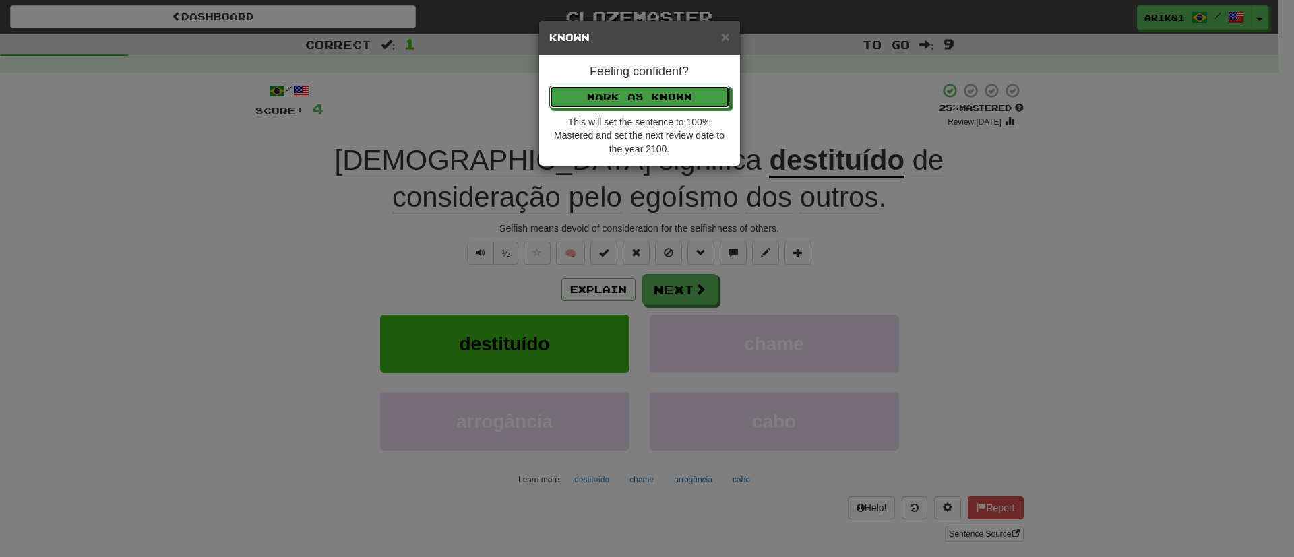
click at [549, 86] on button "Mark as Known" at bounding box center [639, 97] width 181 height 23
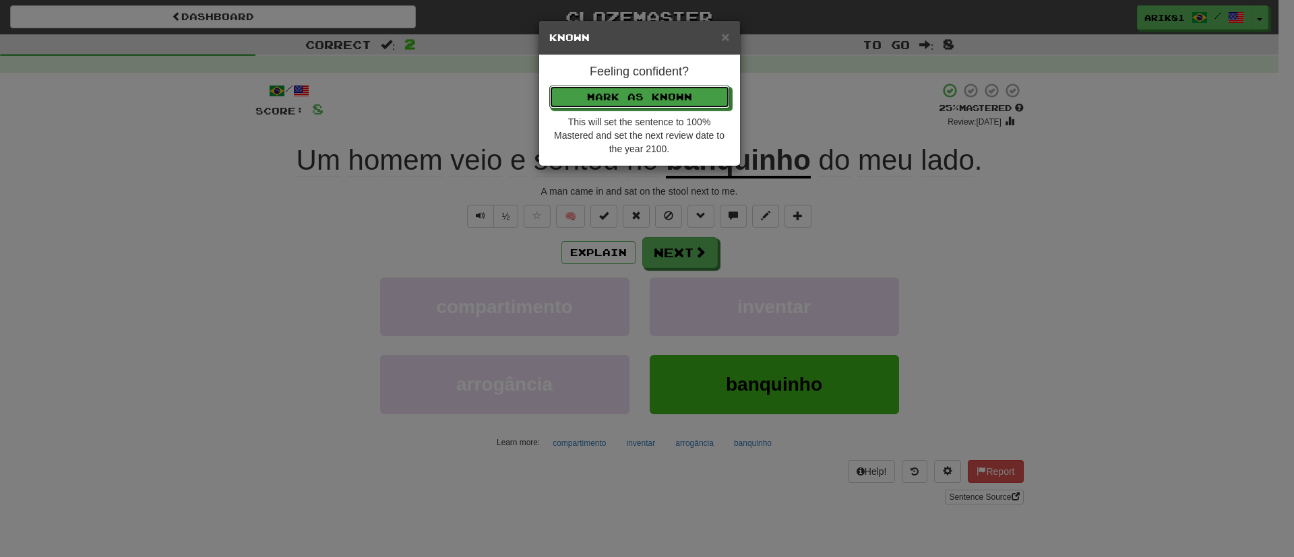
click at [549, 86] on button "Mark as Known" at bounding box center [639, 97] width 181 height 23
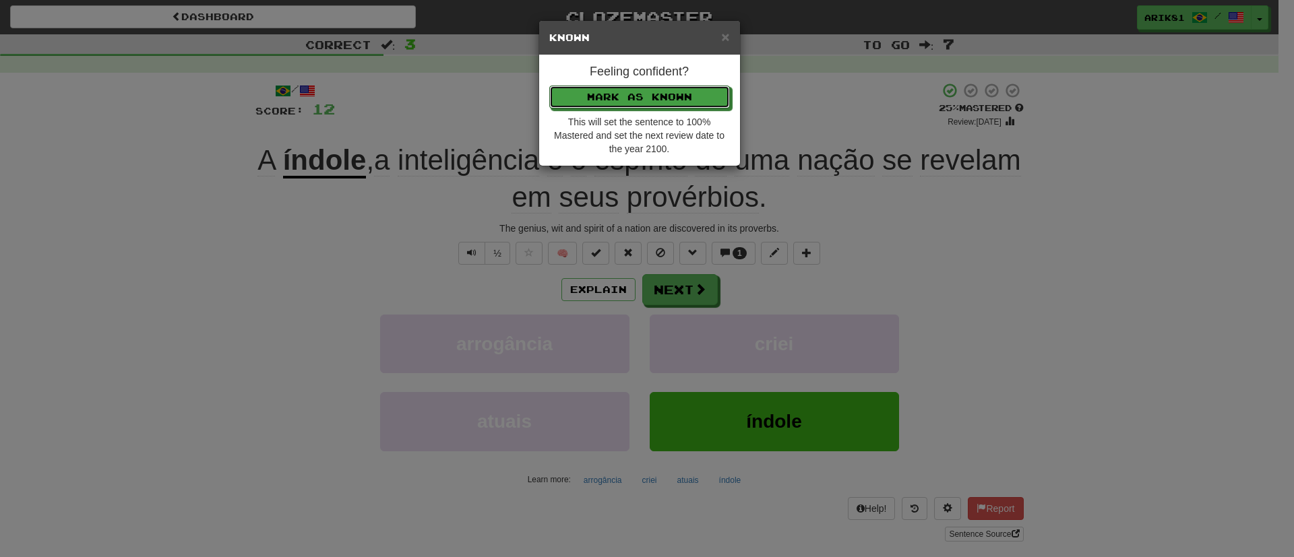
click at [549, 86] on button "Mark as Known" at bounding box center [639, 97] width 181 height 23
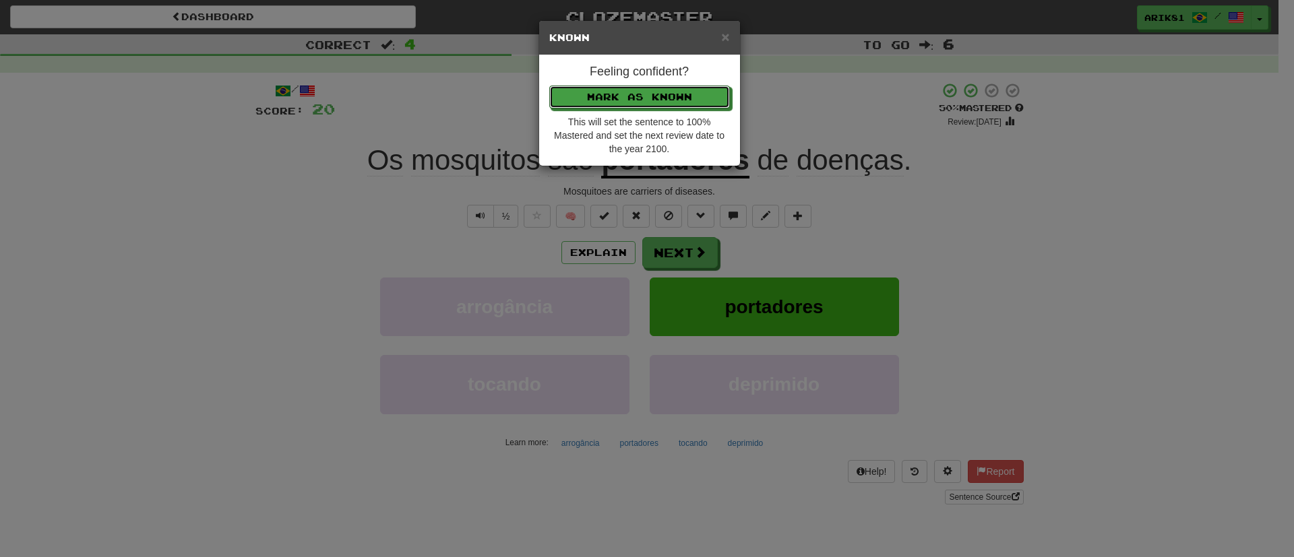
click at [549, 86] on button "Mark as Known" at bounding box center [639, 97] width 181 height 23
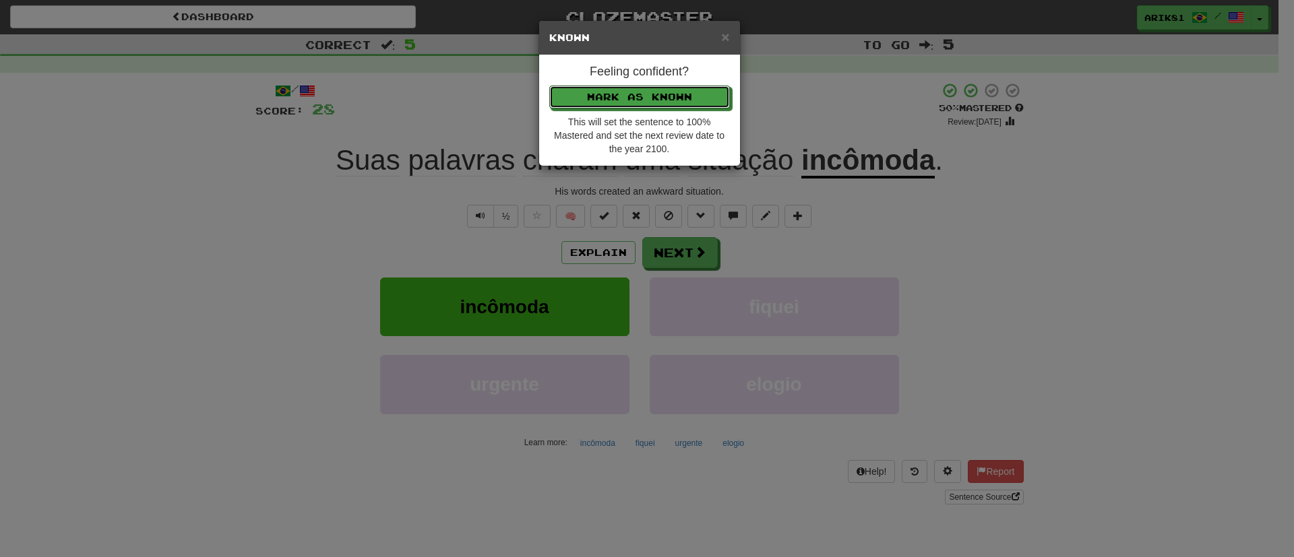
click at [549, 86] on button "Mark as Known" at bounding box center [639, 97] width 181 height 23
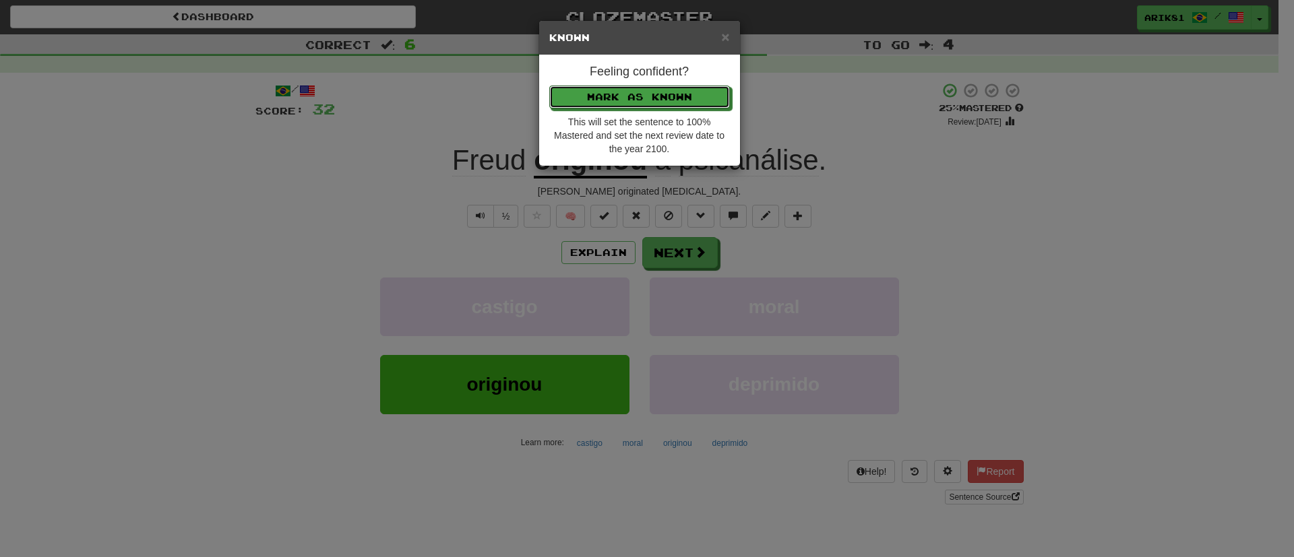
click at [549, 86] on button "Mark as Known" at bounding box center [639, 97] width 181 height 23
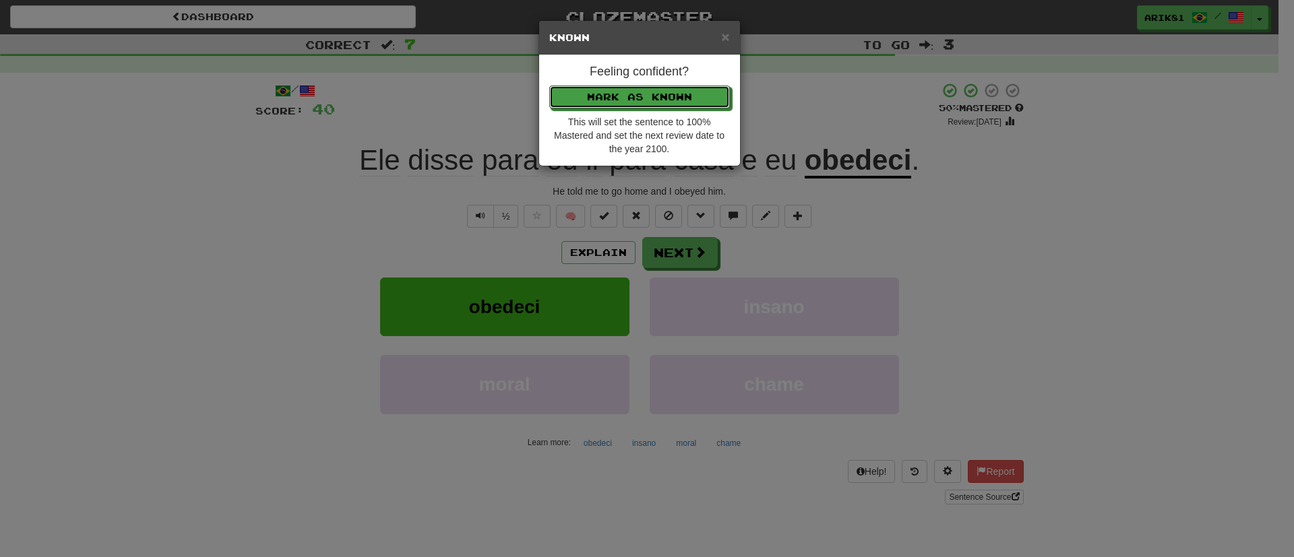
click at [549, 86] on button "Mark as Known" at bounding box center [639, 97] width 181 height 23
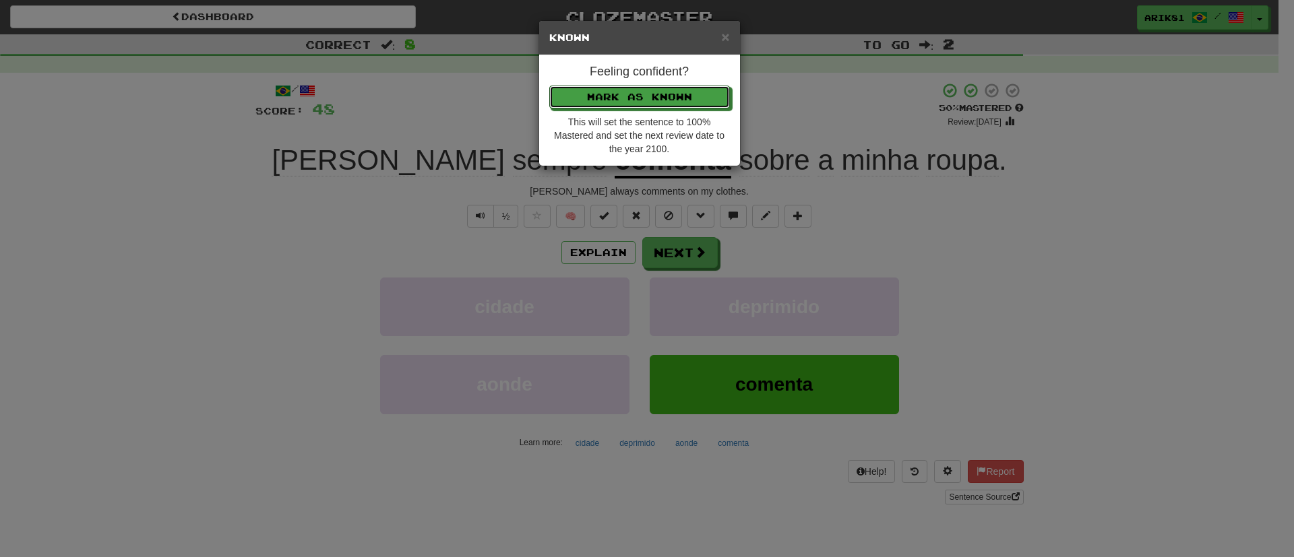
click at [549, 86] on button "Mark as Known" at bounding box center [639, 97] width 181 height 23
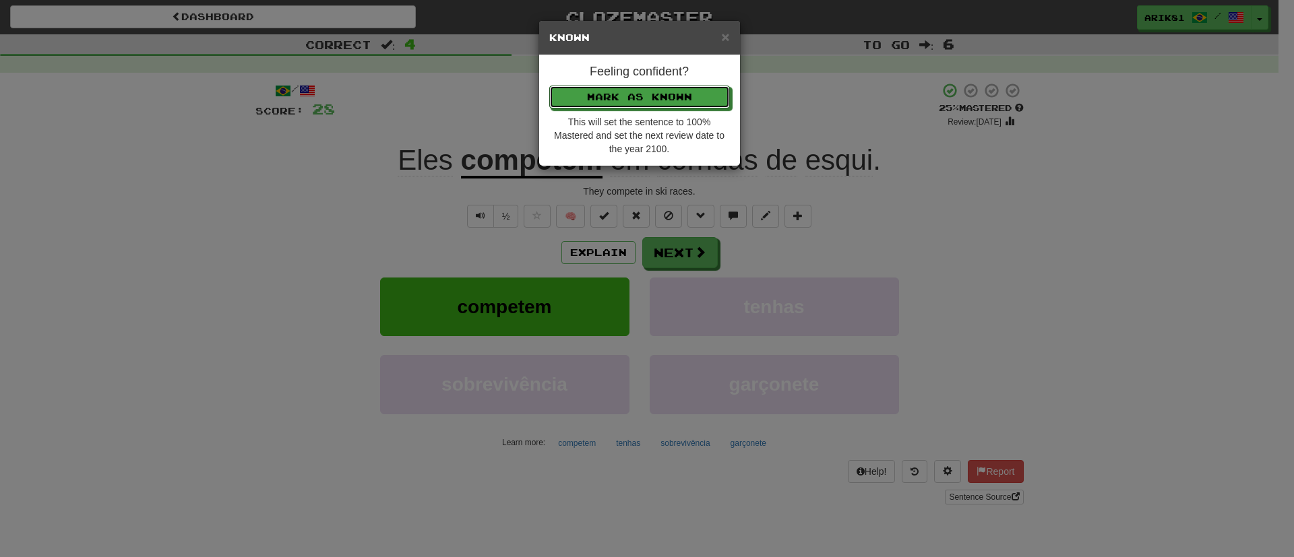
click at [549, 86] on button "Mark as Known" at bounding box center [639, 97] width 181 height 23
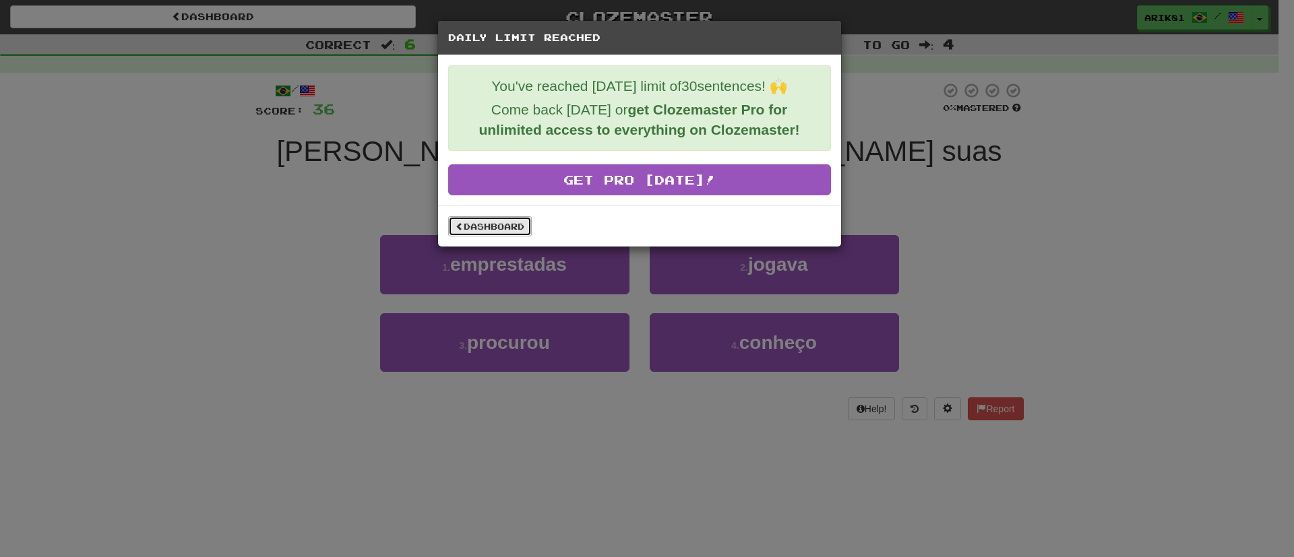
click at [495, 222] on link "Dashboard" at bounding box center [490, 226] width 84 height 20
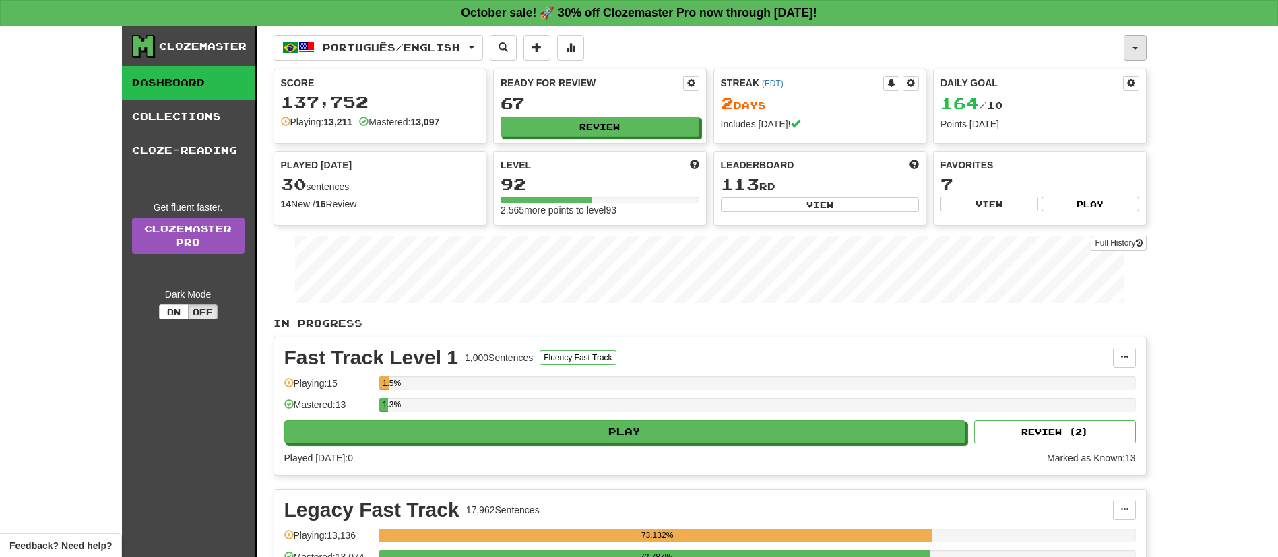
click at [1131, 51] on button "button" at bounding box center [1135, 48] width 23 height 26
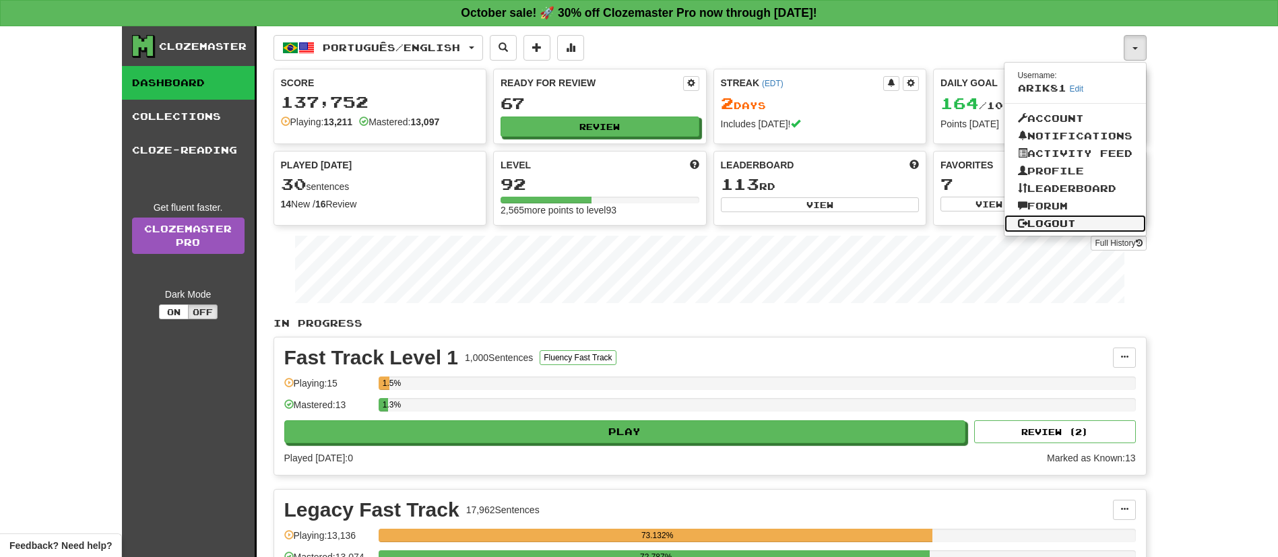
click at [1047, 215] on link "Logout" at bounding box center [1076, 224] width 142 height 18
